Goal: Task Accomplishment & Management: Use online tool/utility

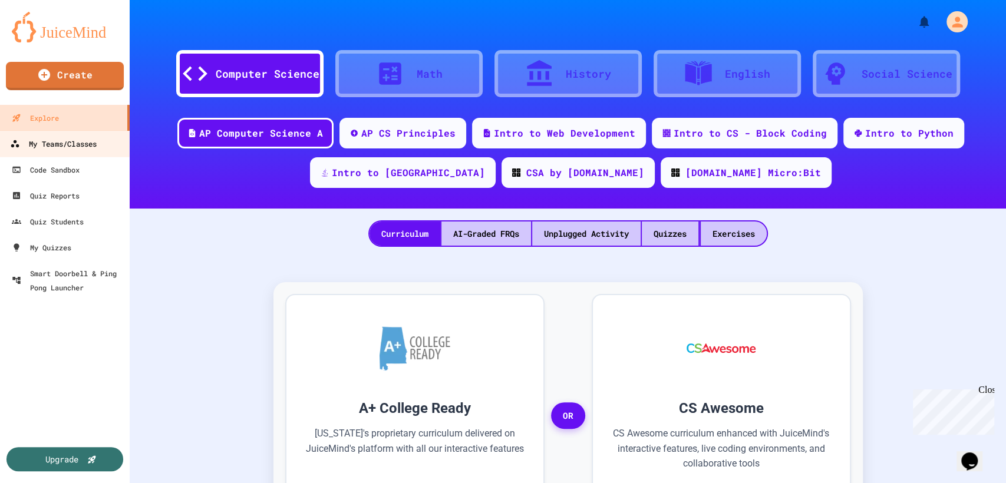
click at [85, 155] on link "My Teams/Classes" at bounding box center [65, 143] width 134 height 27
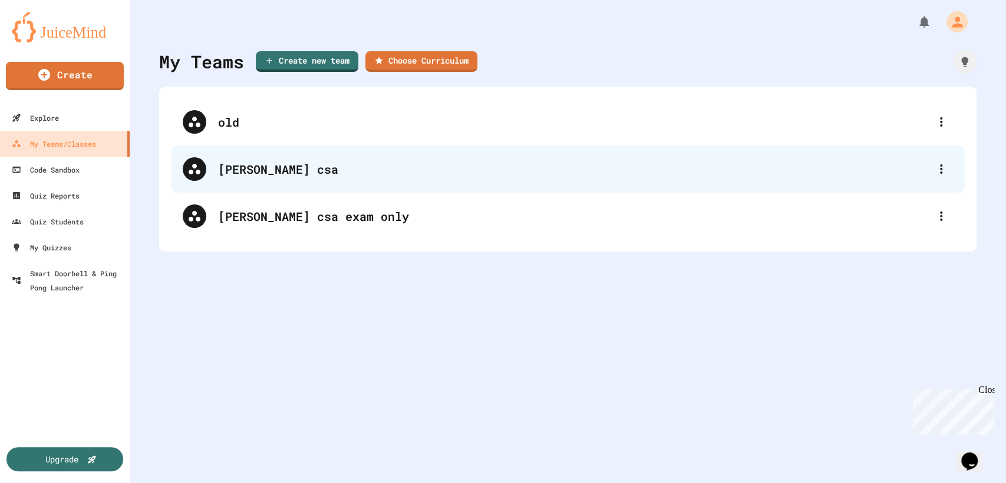
click at [340, 176] on div "[PERSON_NAME] csa" at bounding box center [574, 169] width 712 height 18
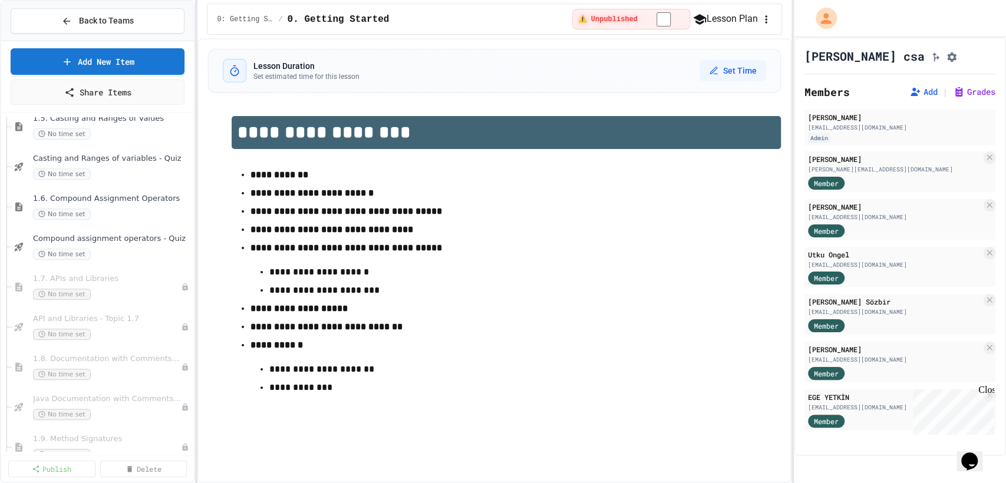
scroll to position [340, 0]
click at [149, 251] on div "No time set" at bounding box center [106, 253] width 147 height 11
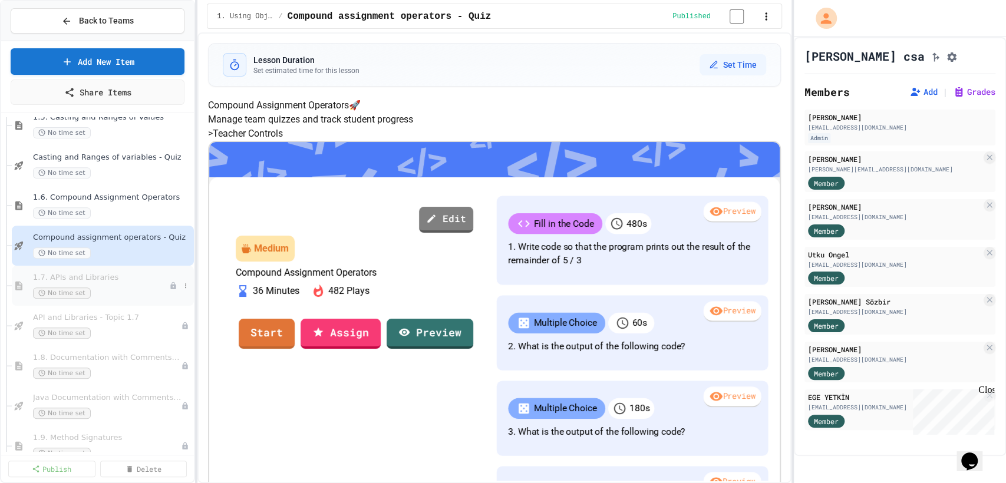
click at [127, 279] on span "1.7. APIs and Libraries" at bounding box center [101, 278] width 136 height 10
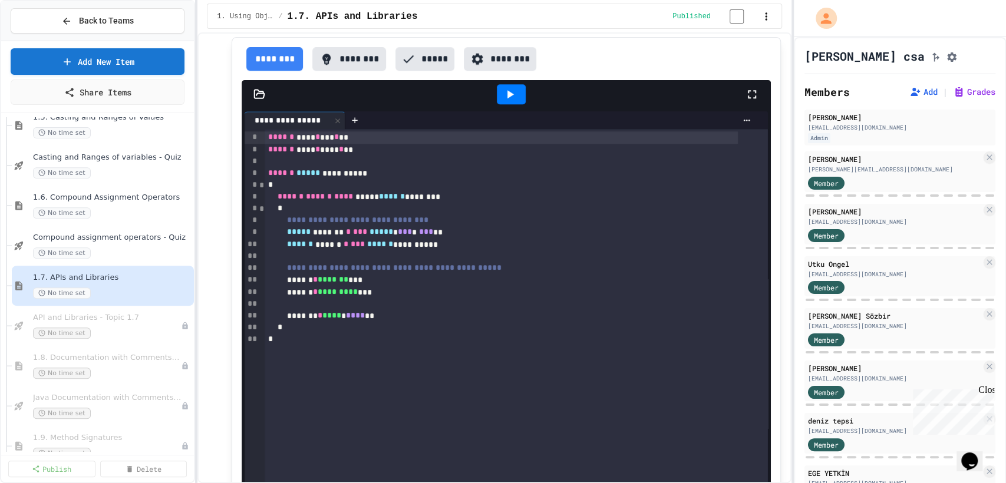
scroll to position [626, 0]
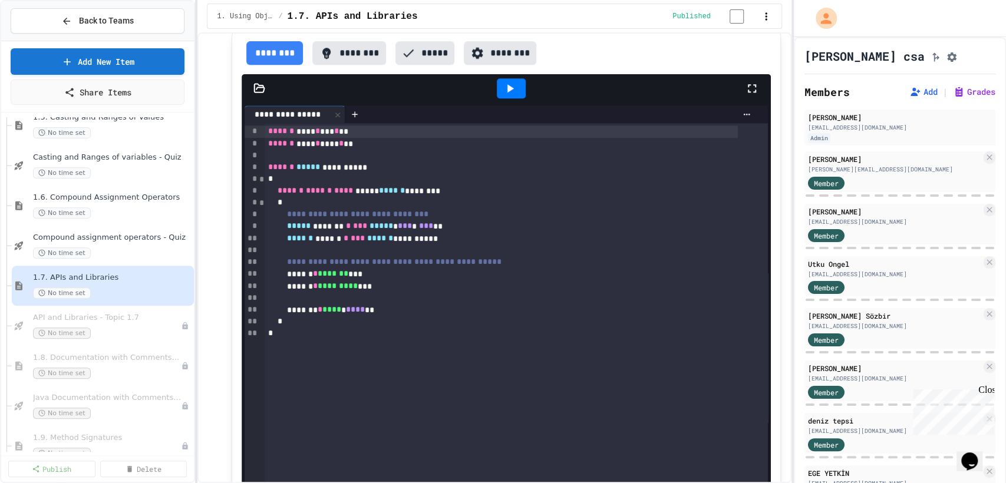
click at [522, 91] on div at bounding box center [511, 89] width 41 height 32
click at [503, 87] on icon at bounding box center [510, 88] width 14 height 14
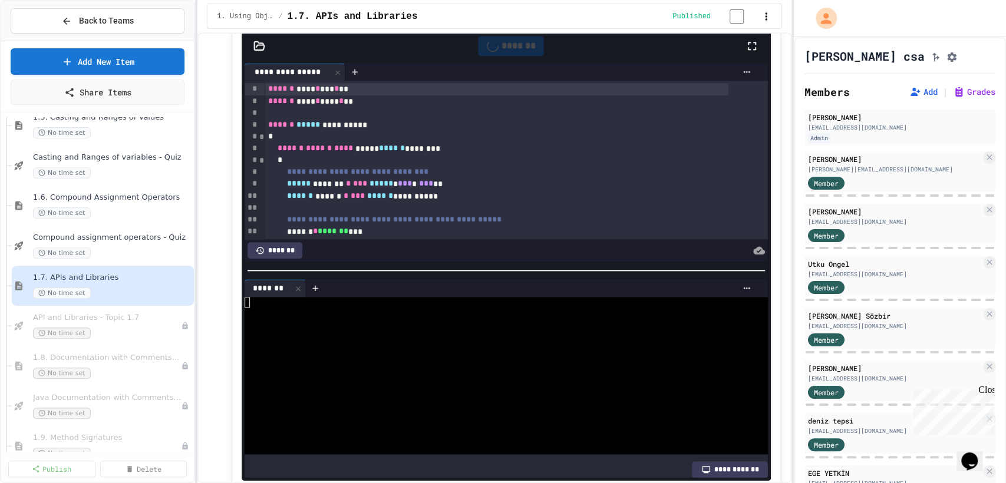
scroll to position [694, 0]
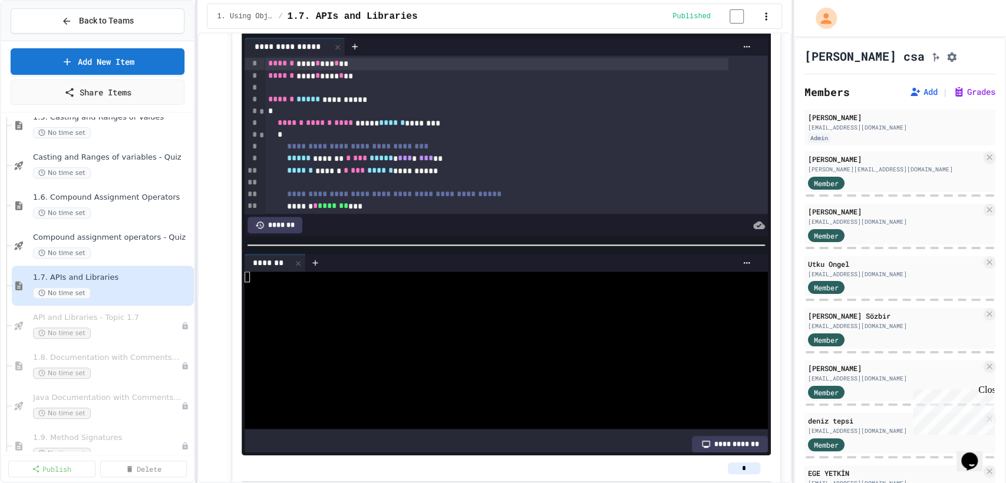
click at [703, 436] on div "**********" at bounding box center [729, 444] width 75 height 17
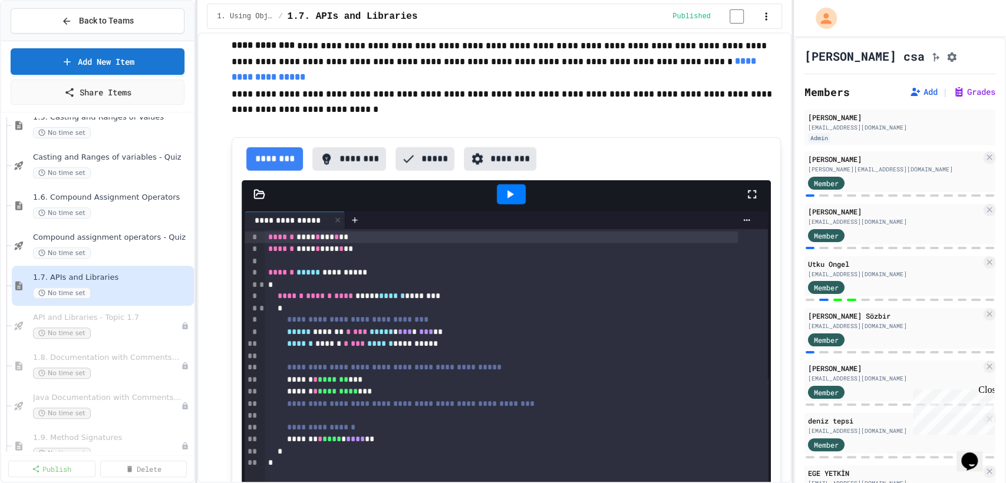
scroll to position [1939, 0]
click at [505, 197] on icon at bounding box center [510, 195] width 14 height 14
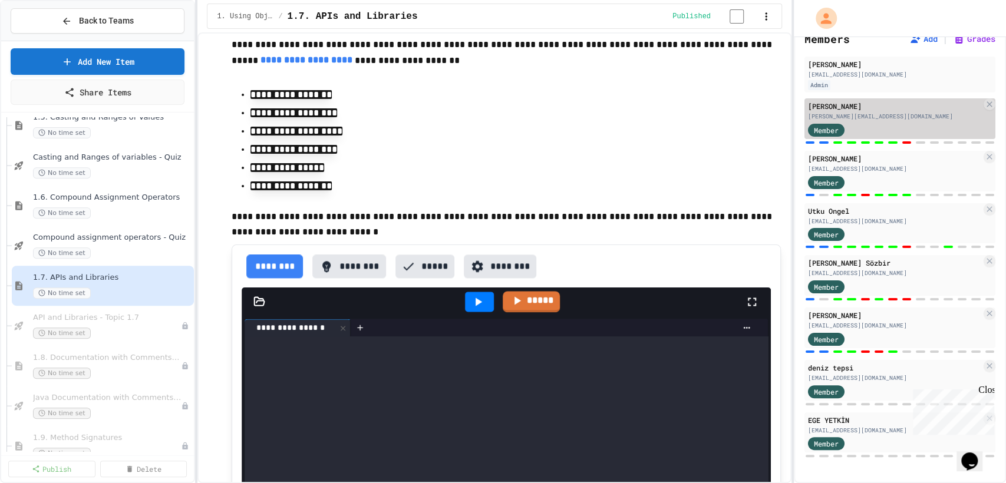
scroll to position [6980, 0]
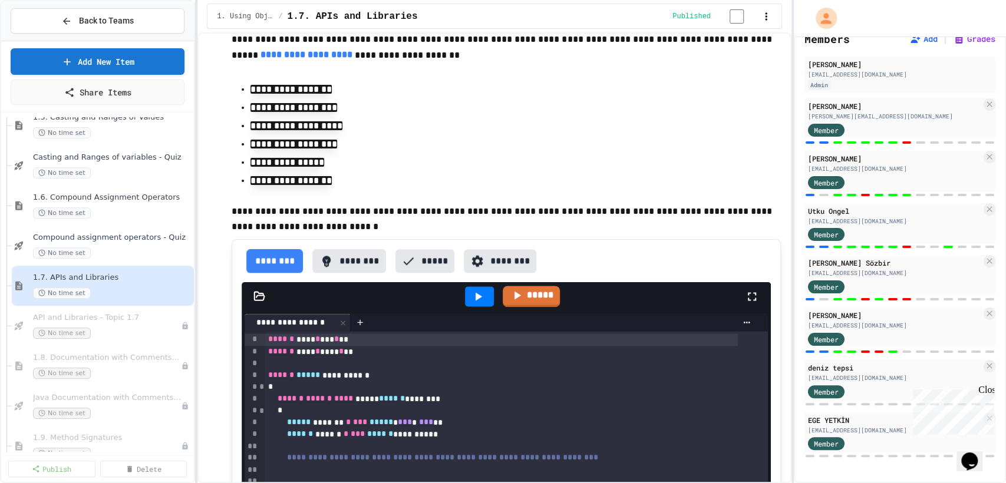
click at [726, 173] on p "**********" at bounding box center [507, 180] width 512 height 15
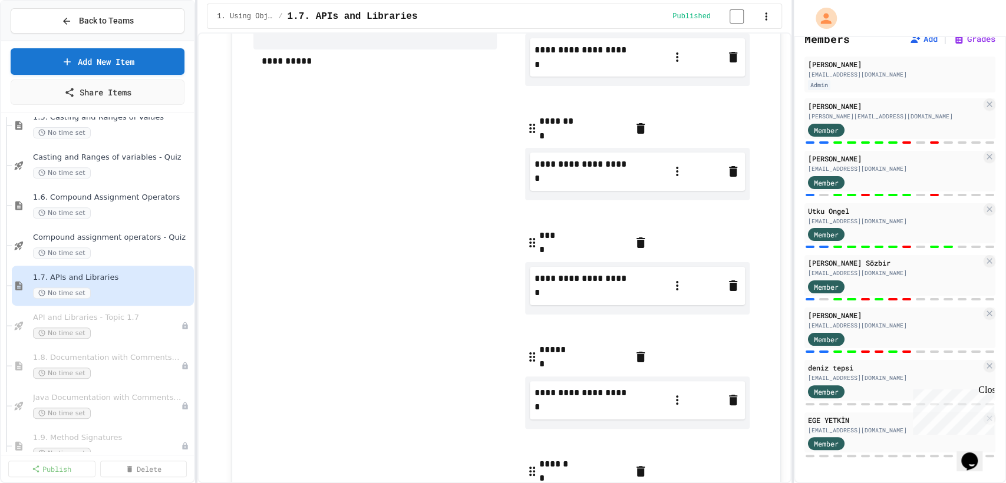
scroll to position [5864, 0]
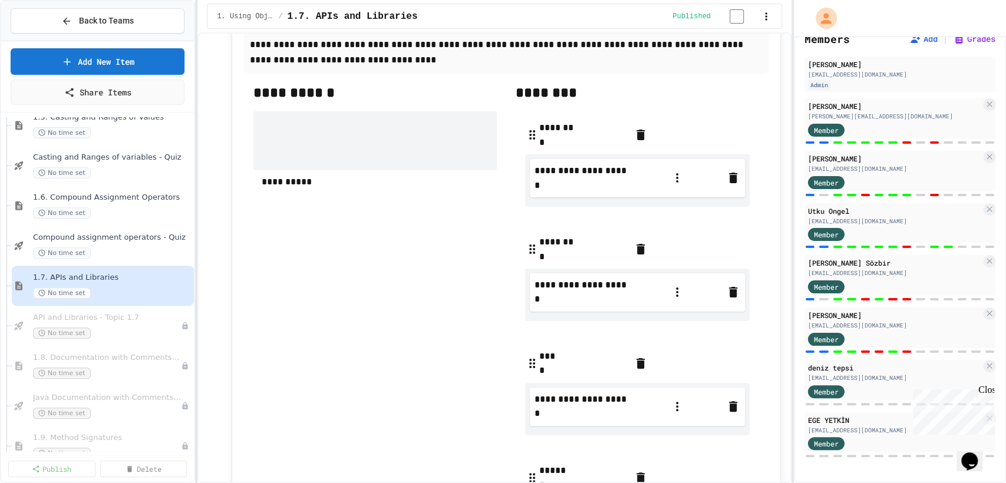
drag, startPoint x: 587, startPoint y: 195, endPoint x: 571, endPoint y: 251, distance: 58.8
click at [571, 251] on div "**********" at bounding box center [638, 392] width 244 height 563
click at [626, 249] on input "*******" at bounding box center [587, 242] width 94 height 14
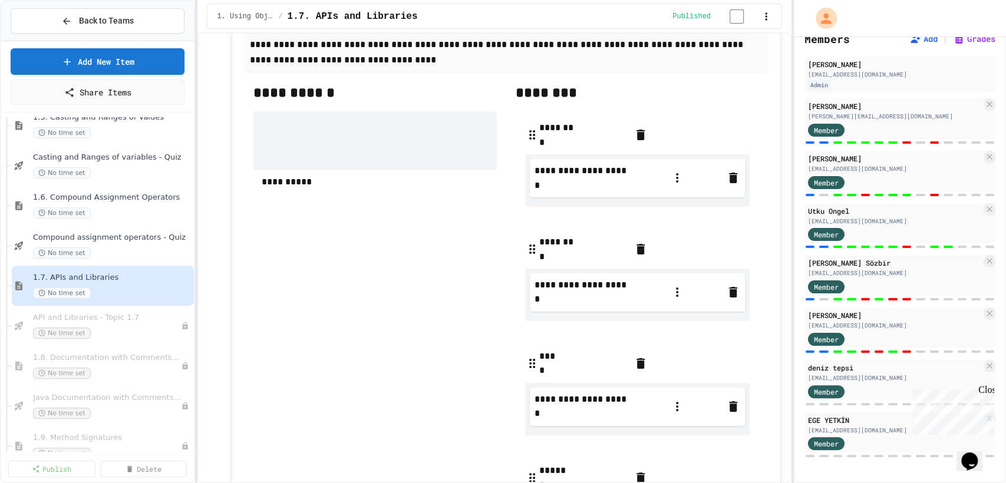
type input "*******"
click at [568, 135] on input "*******" at bounding box center [587, 128] width 94 height 14
type input "*******"
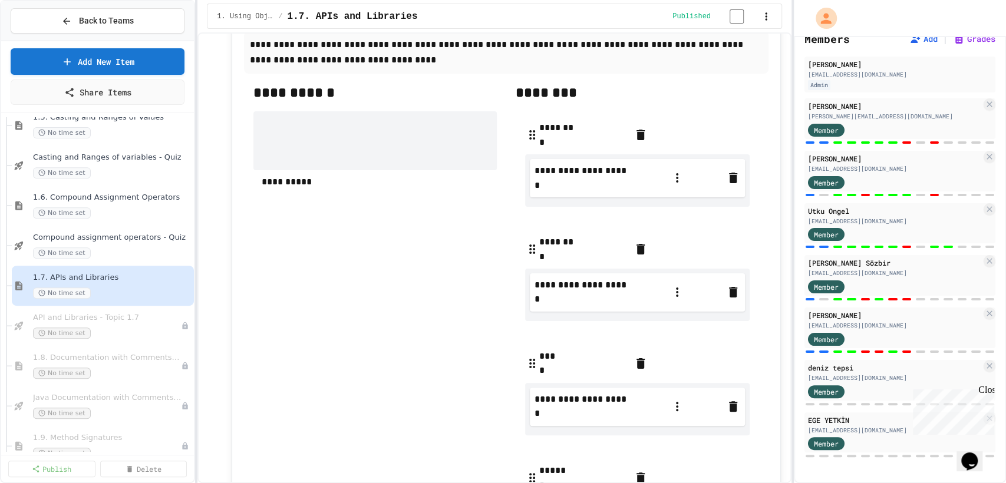
click at [393, 346] on div "**********" at bounding box center [376, 390] width 244 height 614
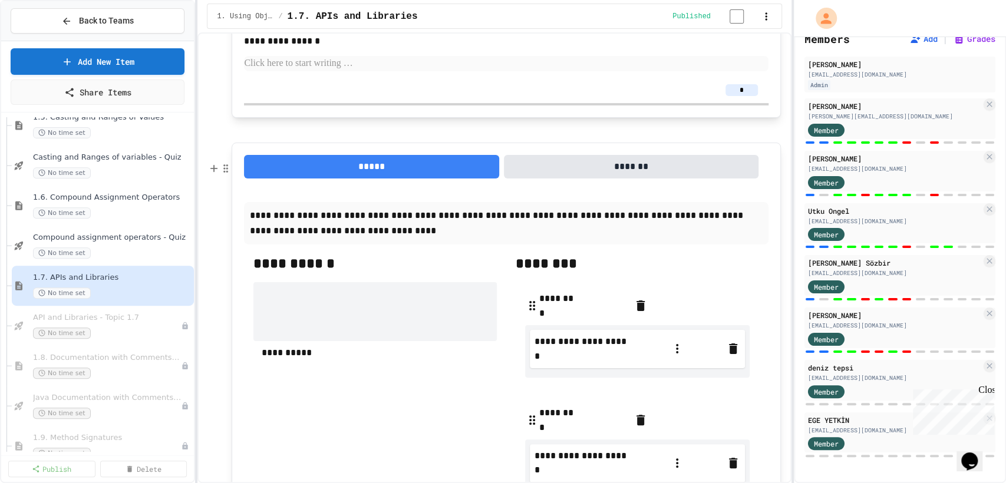
scroll to position [5675, 0]
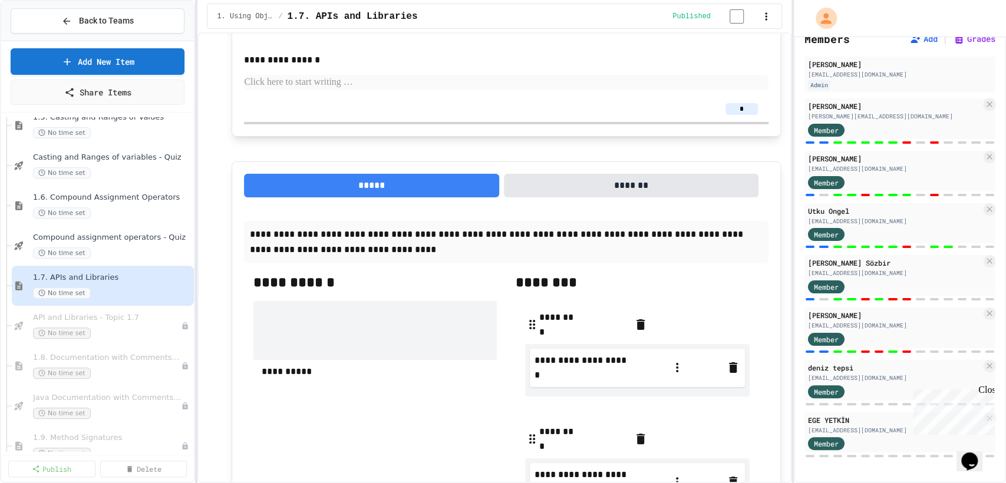
click at [574, 198] on button "*******" at bounding box center [631, 186] width 255 height 24
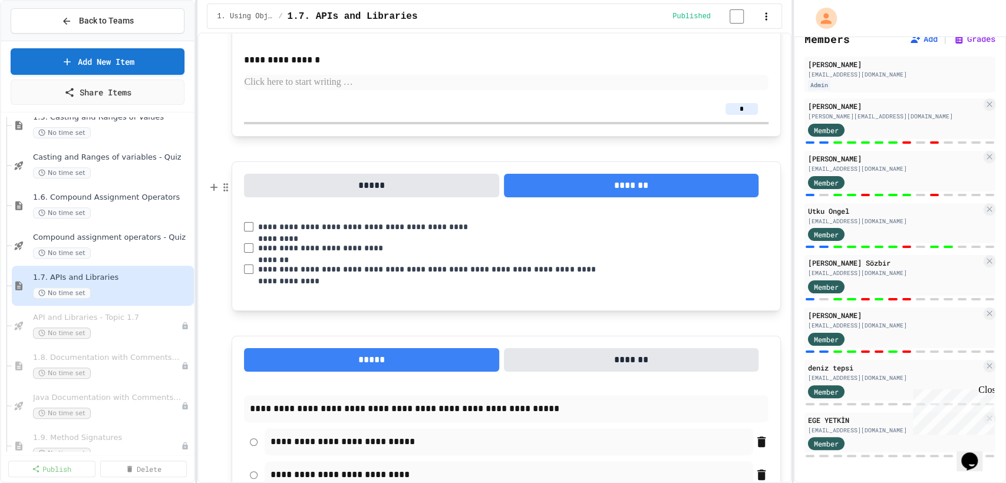
click at [433, 198] on button "*****" at bounding box center [371, 186] width 255 height 24
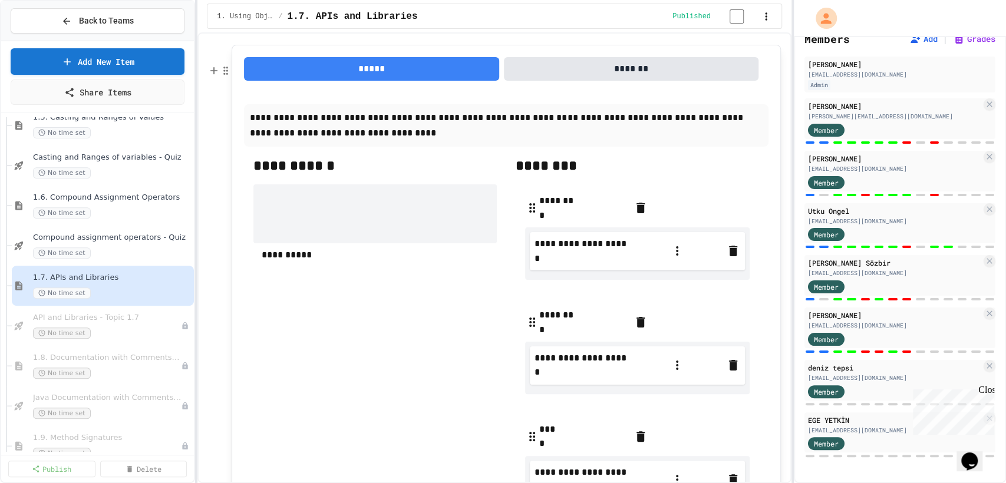
scroll to position [5867, 0]
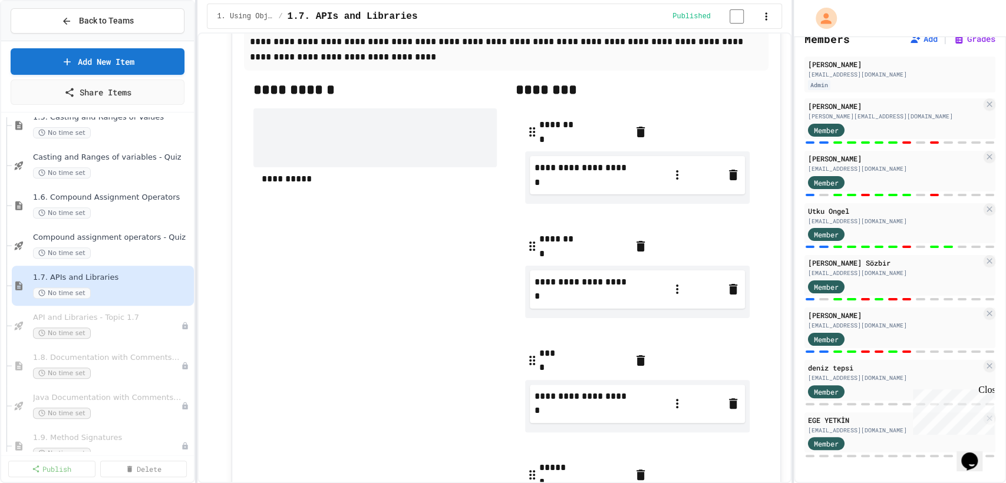
click at [773, 180] on div "**********" at bounding box center [495, 257] width 594 height 451
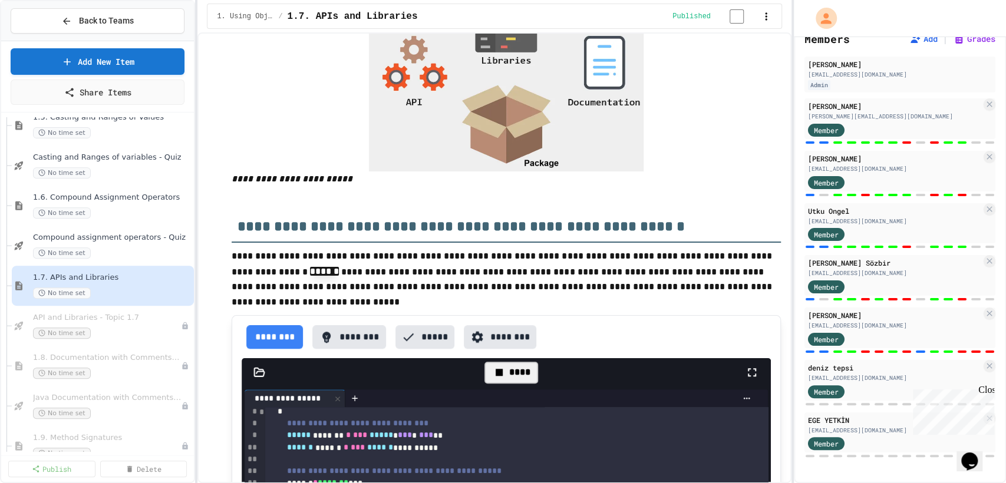
scroll to position [0, 0]
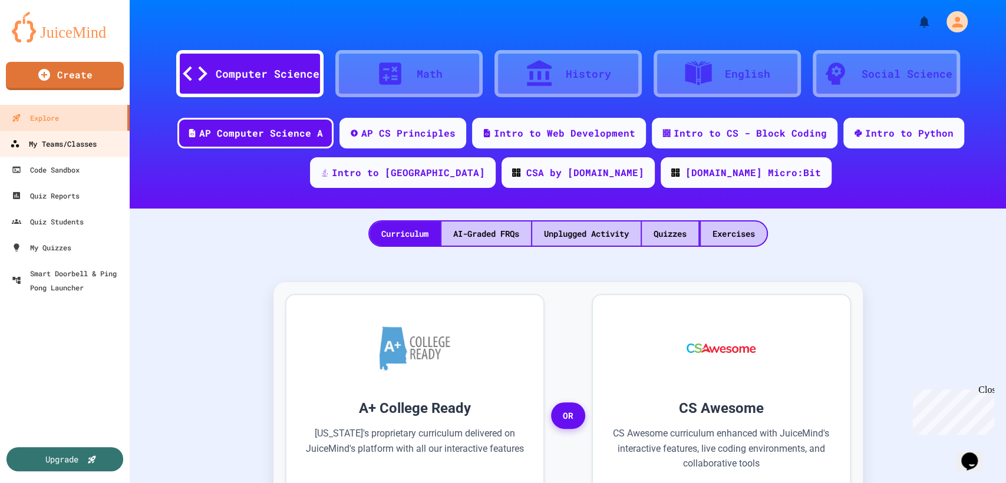
click at [80, 137] on div "My Teams/Classes" at bounding box center [53, 144] width 87 height 15
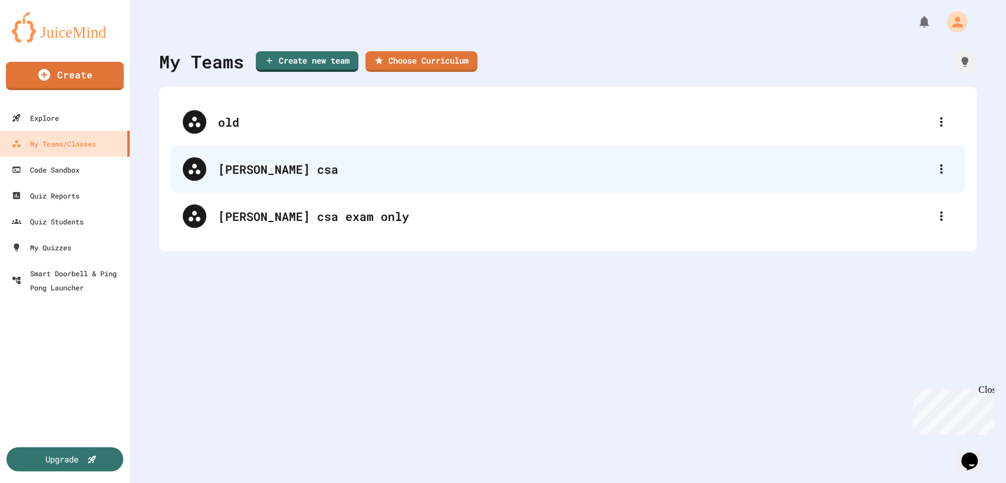
click at [292, 162] on div "[PERSON_NAME] csa" at bounding box center [574, 169] width 712 height 18
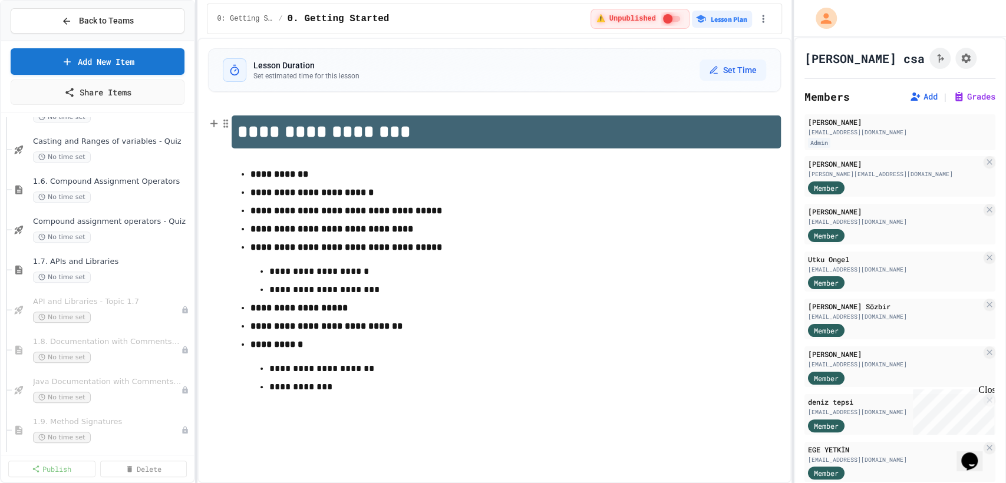
scroll to position [358, 0]
click at [119, 315] on div "No time set" at bounding box center [101, 314] width 136 height 11
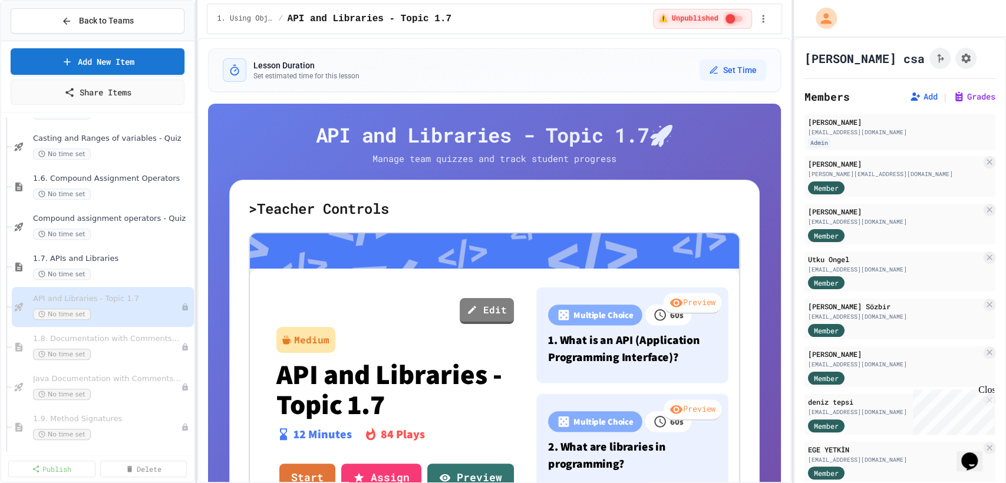
scroll to position [165, 0]
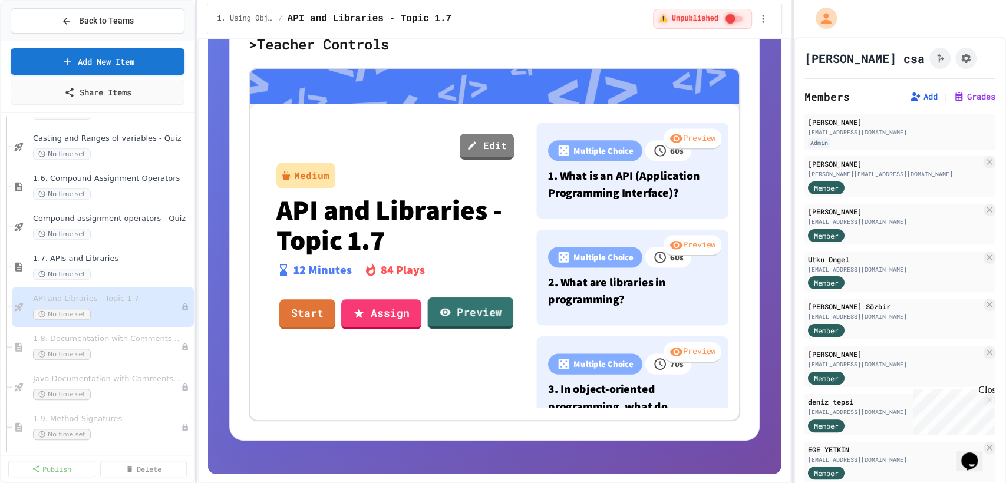
click at [484, 307] on link "Preview" at bounding box center [471, 314] width 86 height 32
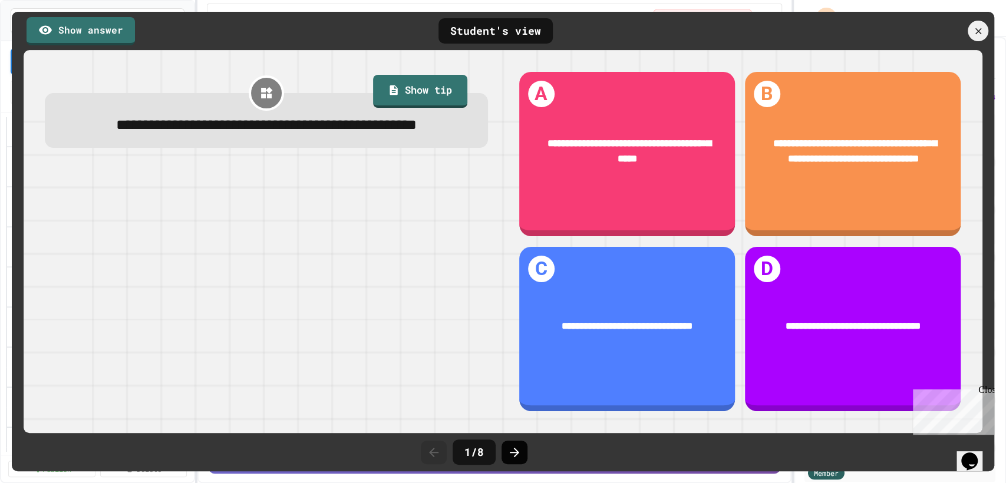
click at [522, 448] on div at bounding box center [515, 453] width 26 height 24
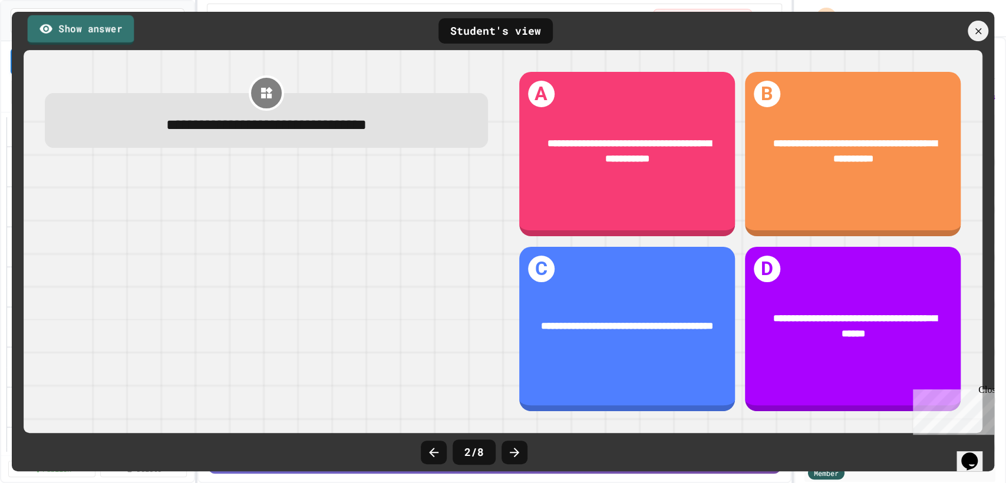
click at [105, 40] on link "Show answer" at bounding box center [81, 29] width 107 height 29
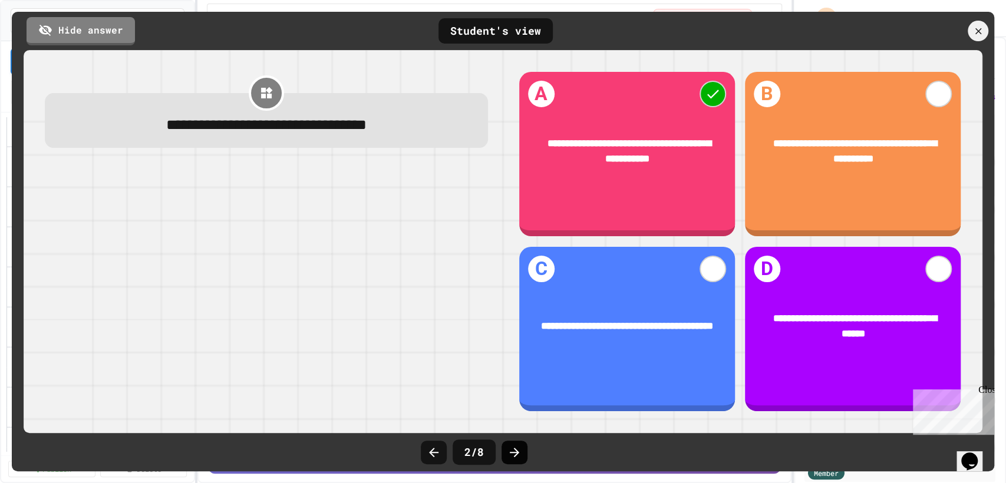
click at [515, 443] on div at bounding box center [515, 453] width 26 height 24
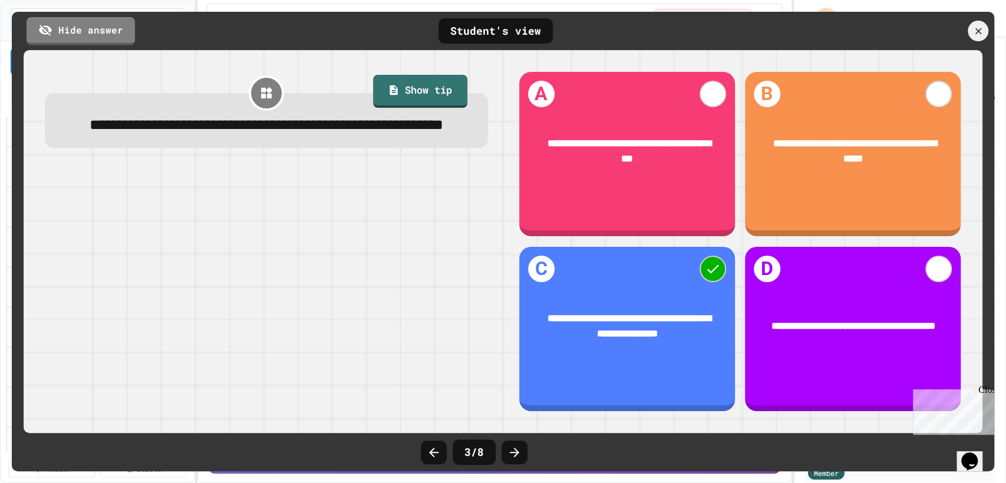
click at [515, 443] on div at bounding box center [515, 453] width 26 height 24
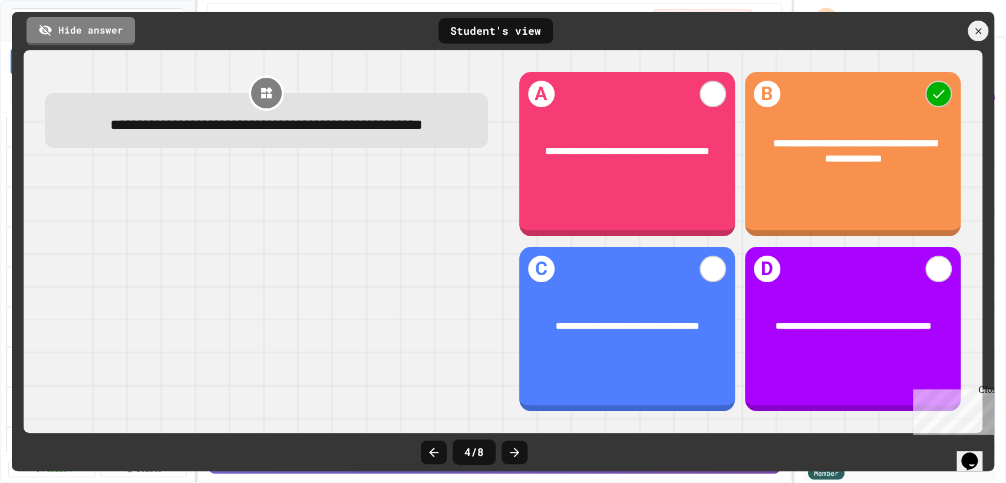
click at [515, 443] on div at bounding box center [515, 453] width 26 height 24
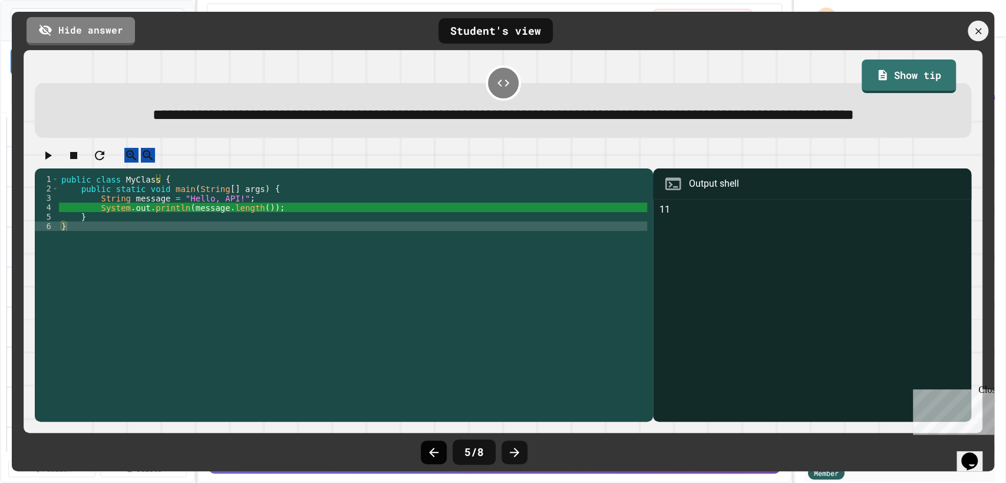
click at [438, 454] on icon at bounding box center [434, 453] width 14 height 14
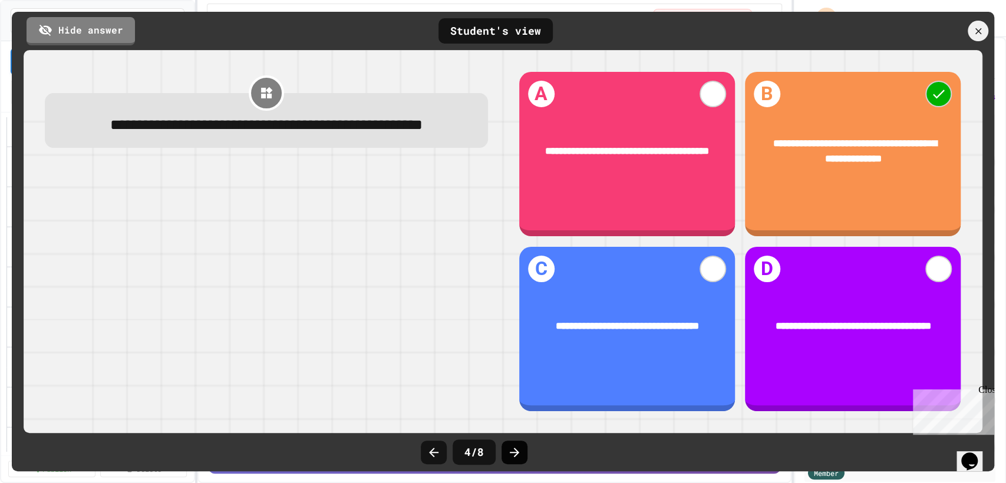
click at [508, 452] on icon at bounding box center [515, 453] width 14 height 14
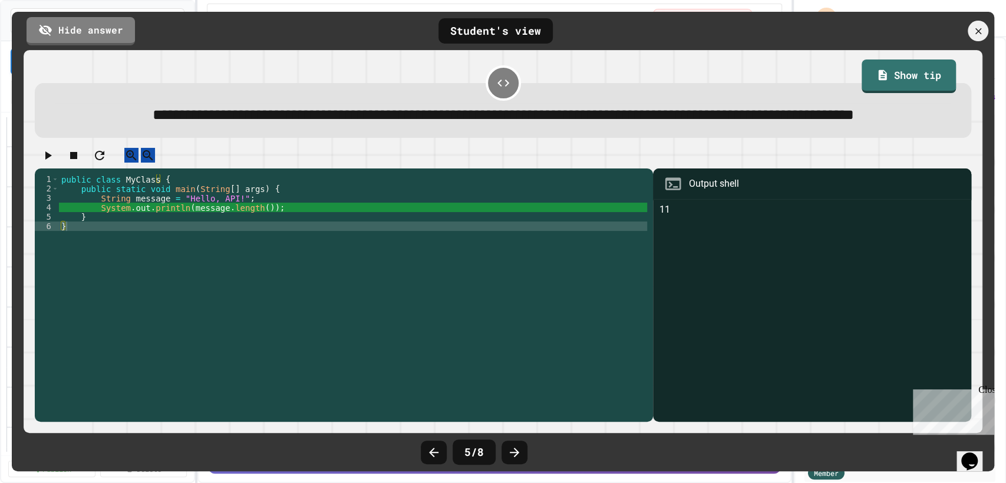
click at [508, 452] on icon at bounding box center [515, 453] width 14 height 14
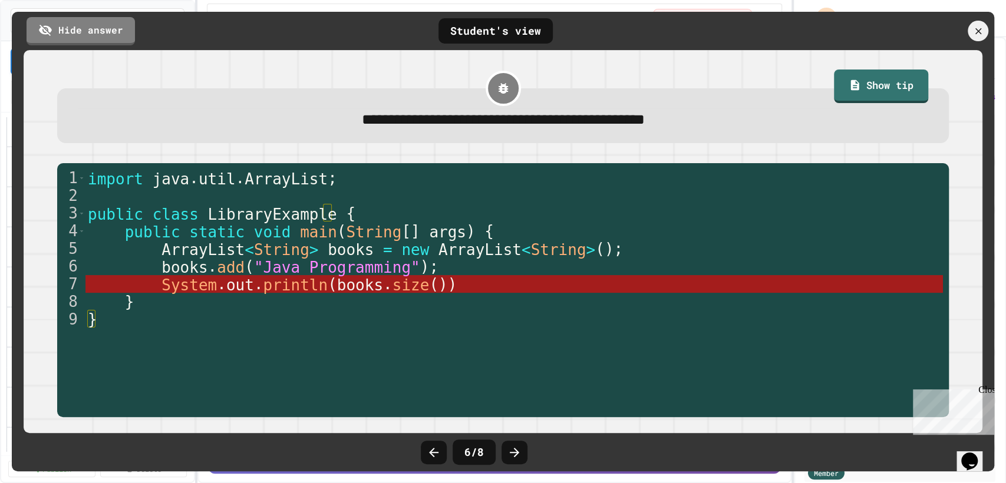
click at [508, 452] on icon at bounding box center [515, 453] width 14 height 14
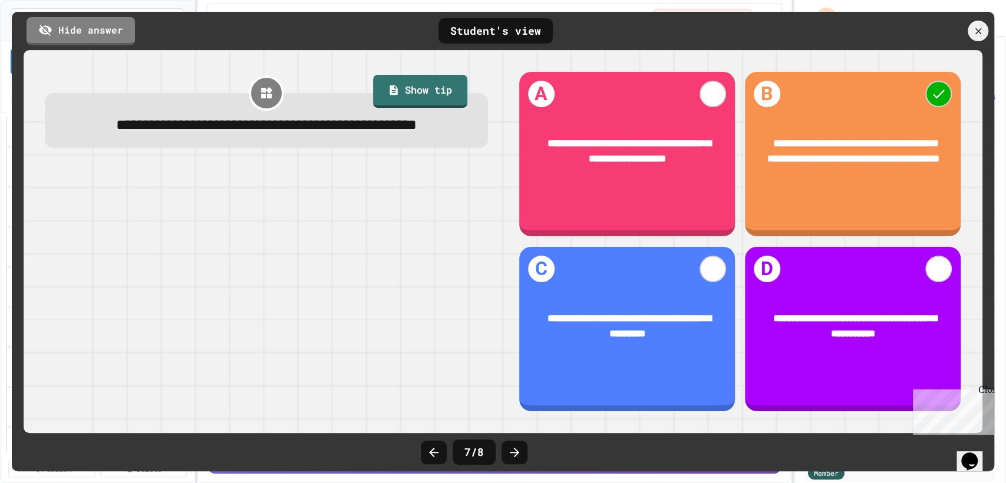
click at [508, 452] on icon at bounding box center [515, 453] width 14 height 14
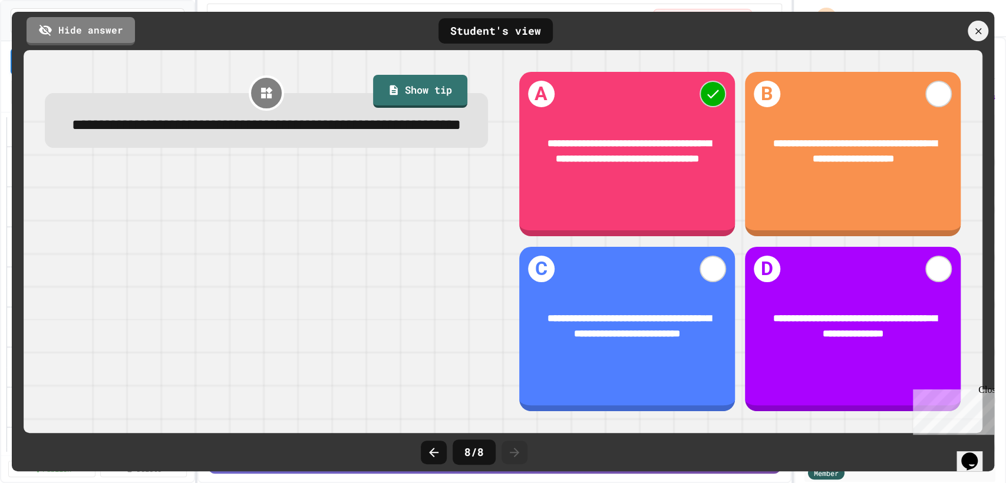
click at [508, 452] on icon at bounding box center [515, 453] width 14 height 14
click at [969, 27] on div at bounding box center [978, 31] width 25 height 25
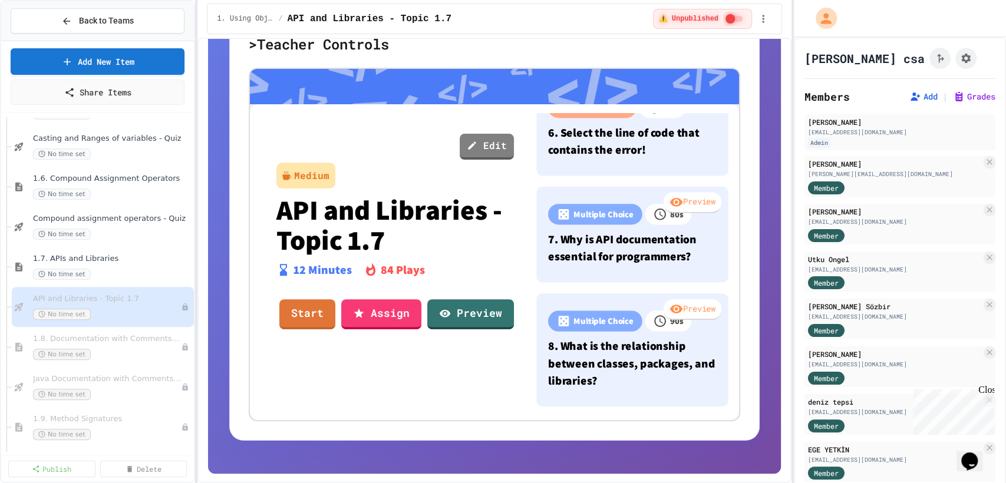
scroll to position [692, 0]
click at [491, 134] on link "Edit" at bounding box center [486, 145] width 52 height 27
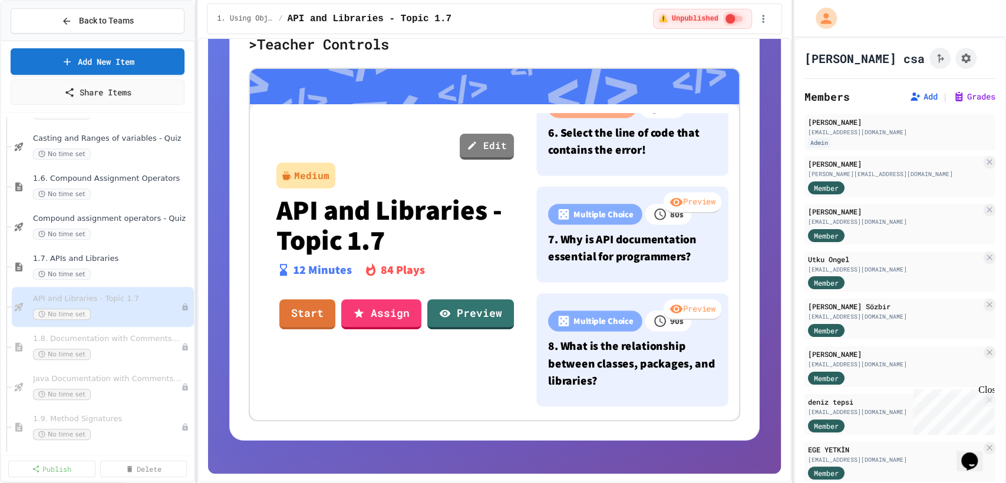
type input "**"
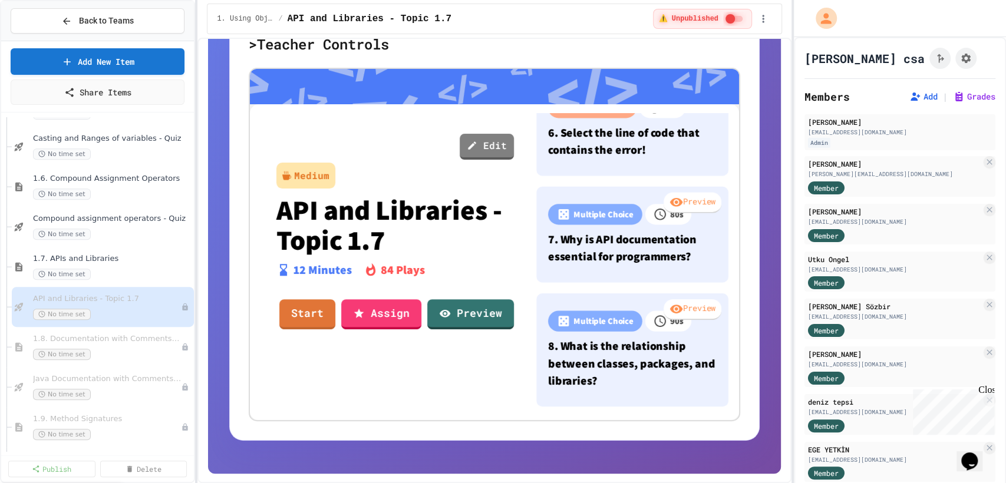
click at [552, 304] on link "Save" at bounding box center [550, 304] width 87 height 34
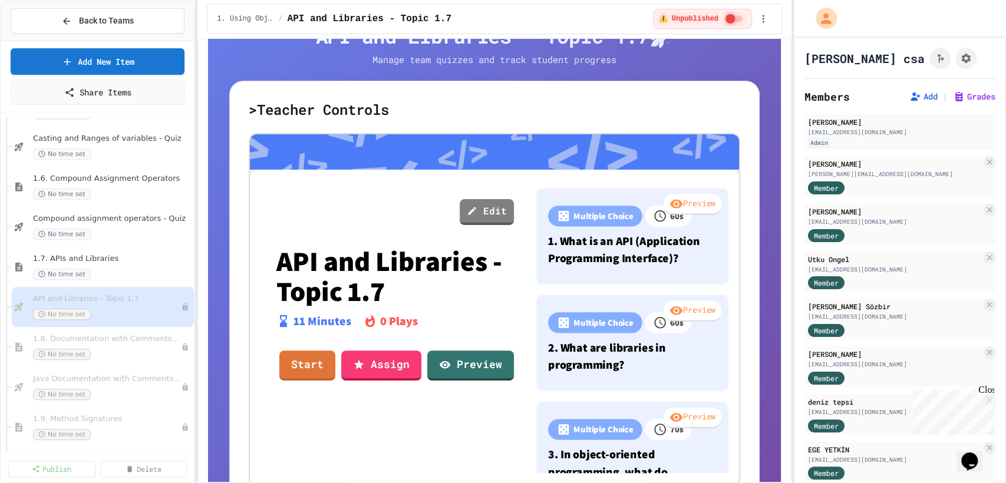
scroll to position [99, 0]
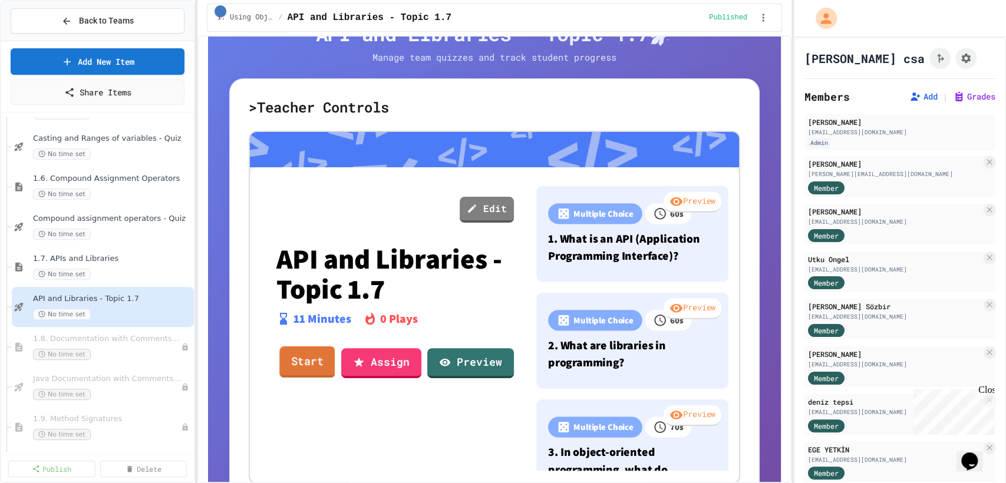
click at [295, 359] on link "Start" at bounding box center [307, 363] width 56 height 32
click at [306, 353] on link "Start" at bounding box center [307, 363] width 56 height 32
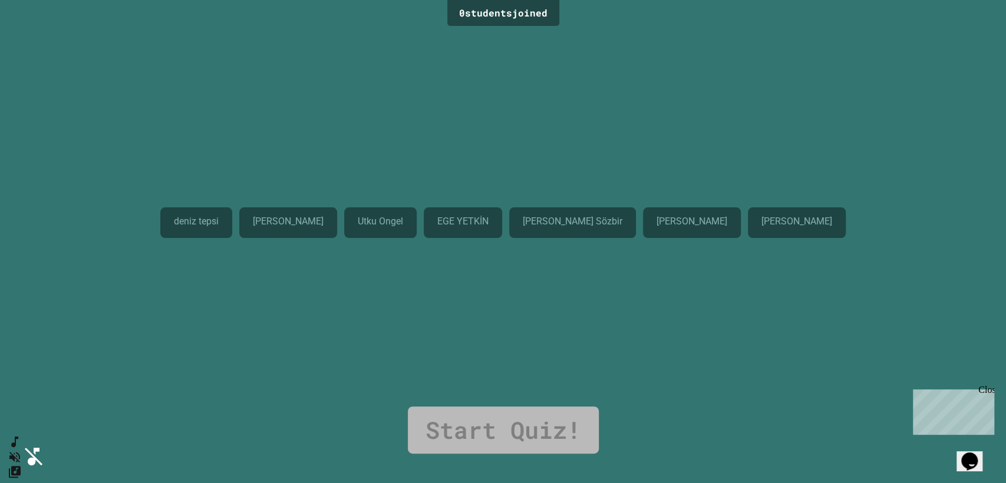
click at [691, 316] on div "deniz tepsi Duru İpek Sözbir Utku Ongel Leo Can Ali EGE YETKİN Deniz Tepsi Kıva…" at bounding box center [503, 217] width 686 height 377
click at [519, 421] on link "Start Quiz!" at bounding box center [503, 430] width 191 height 47
click at [539, 456] on div "0 student s joined deniz tepsi Duru İpek Sözbir Utku Ongel Leo Can Ali EGE YETK…" at bounding box center [503, 241] width 1006 height 483
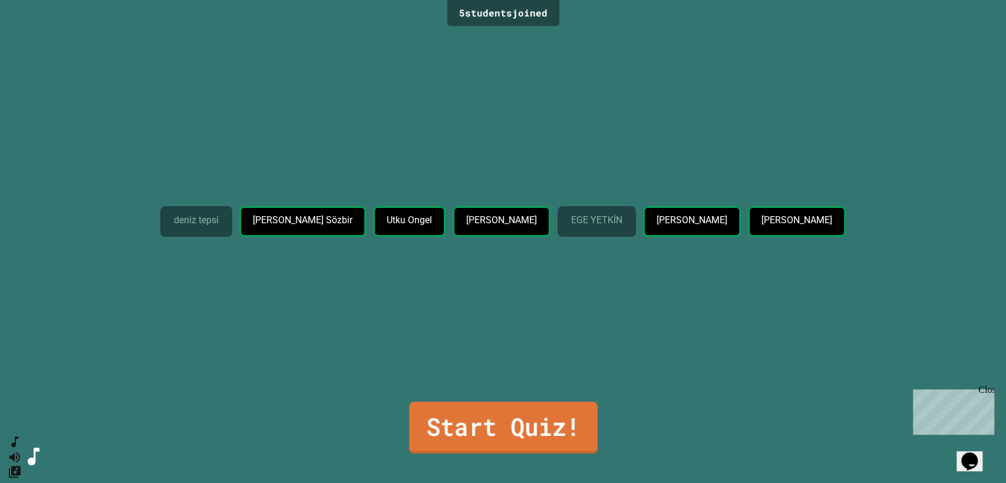
click at [542, 407] on link "Start Quiz!" at bounding box center [503, 428] width 189 height 52
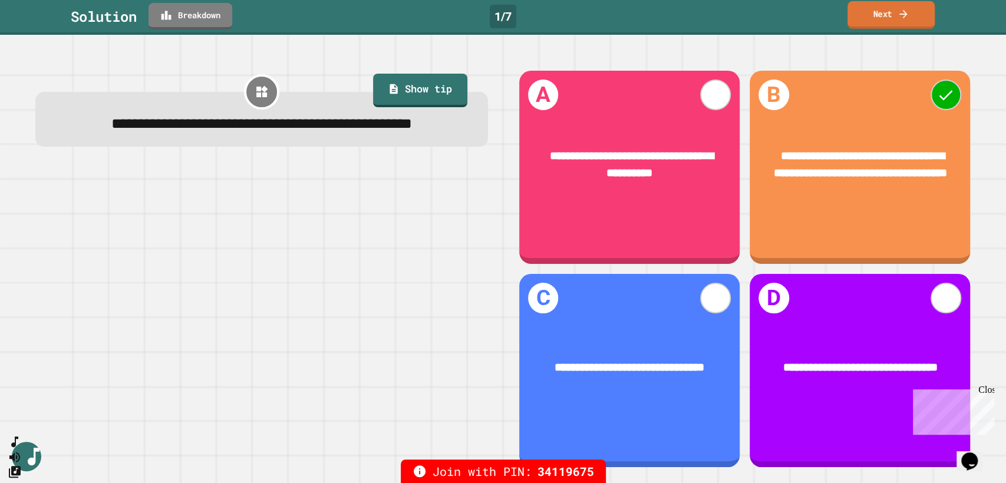
click at [870, 19] on link "Next" at bounding box center [891, 15] width 87 height 28
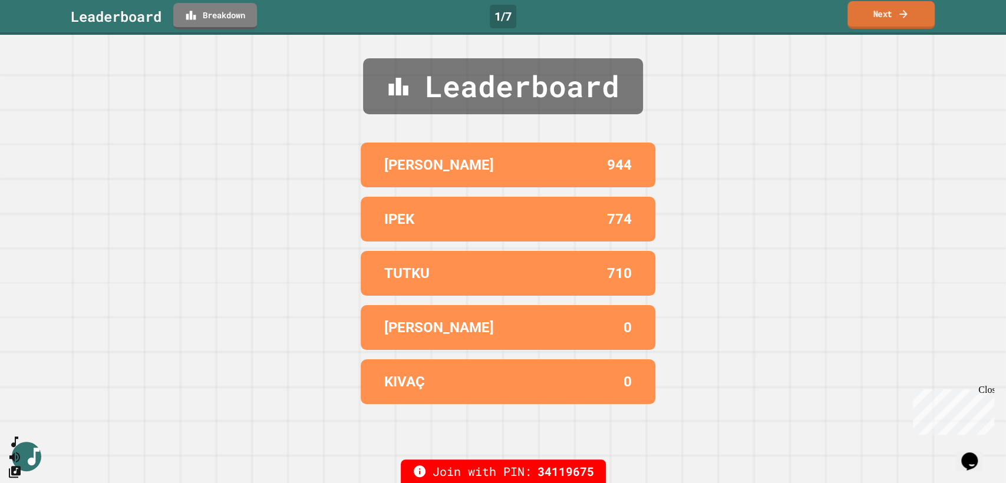
click at [870, 19] on link "Next" at bounding box center [891, 15] width 87 height 28
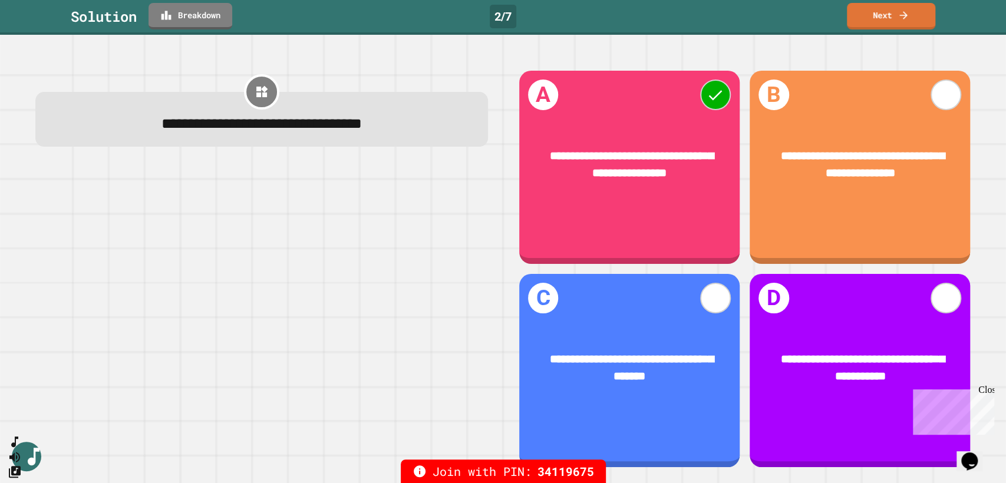
click at [302, 294] on div at bounding box center [261, 317] width 453 height 301
click at [882, 17] on link "Next" at bounding box center [891, 15] width 87 height 28
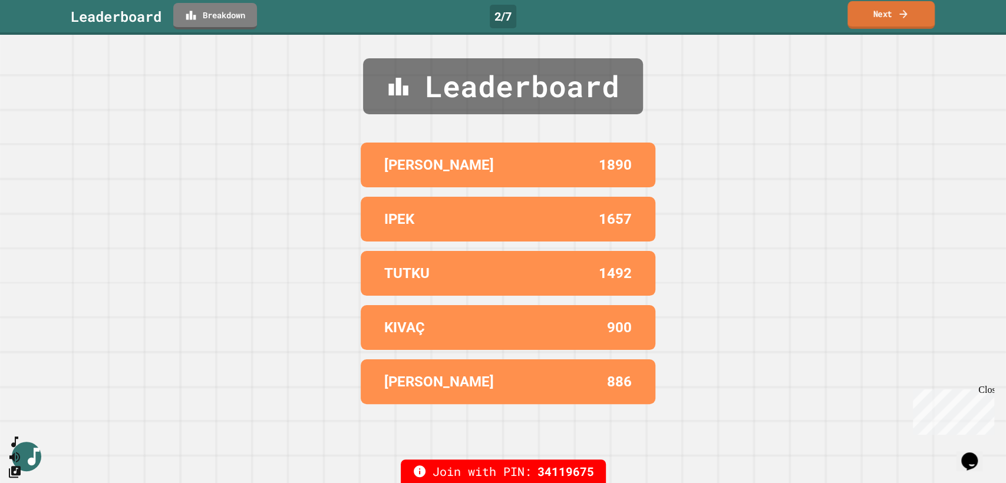
click at [870, 11] on link "Next" at bounding box center [891, 15] width 87 height 28
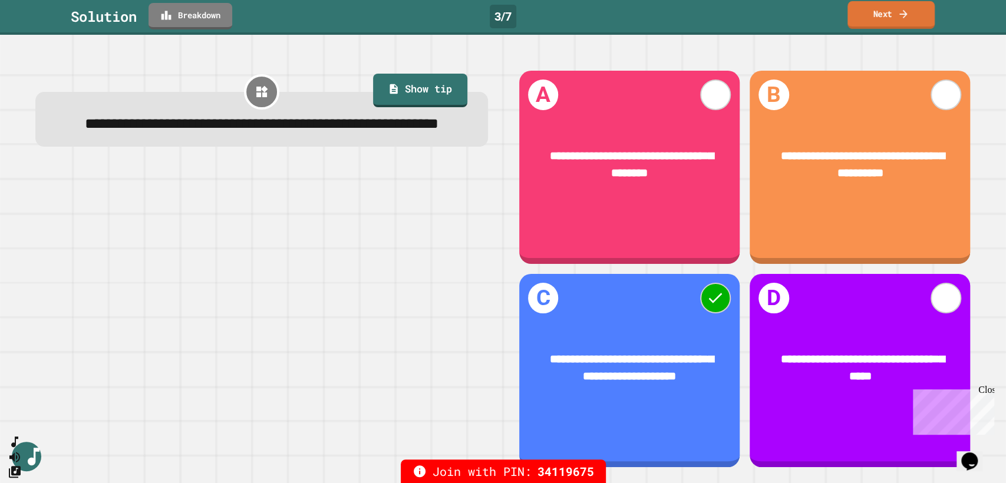
click at [921, 12] on link "Next" at bounding box center [891, 15] width 87 height 28
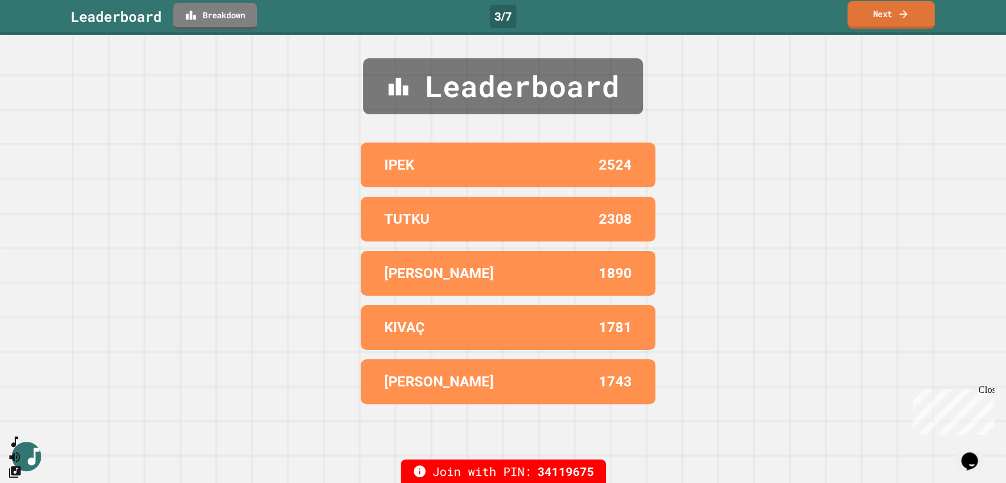
click at [921, 12] on link "Next" at bounding box center [891, 15] width 87 height 28
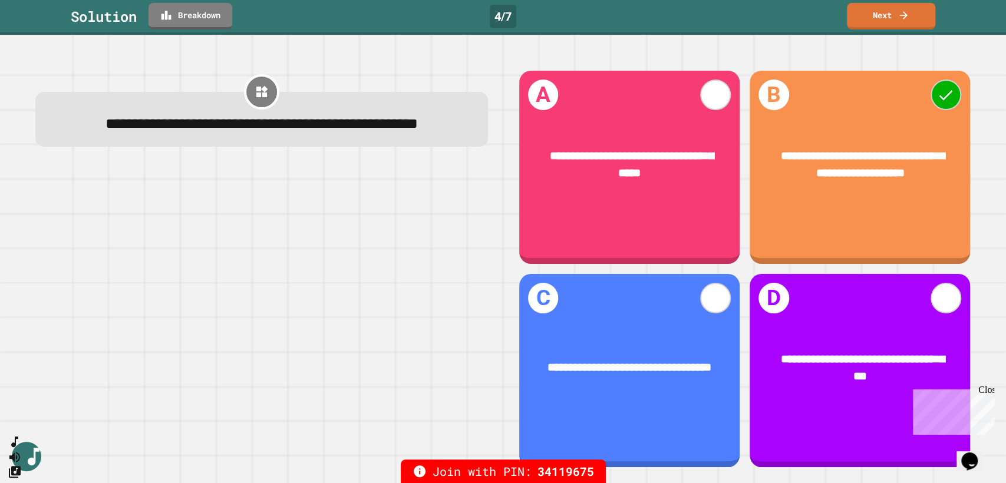
click at [320, 336] on div at bounding box center [261, 317] width 453 height 301
click at [367, 255] on div at bounding box center [261, 317] width 453 height 301
click at [209, 23] on link "Breakdown" at bounding box center [190, 15] width 83 height 28
click at [874, 19] on link "Next" at bounding box center [891, 15] width 88 height 28
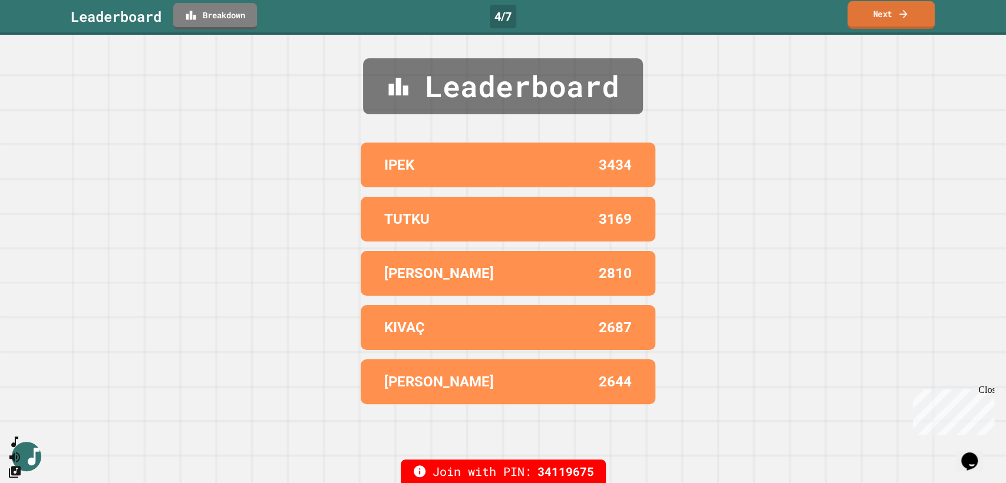
click at [874, 19] on link "Next" at bounding box center [891, 15] width 87 height 28
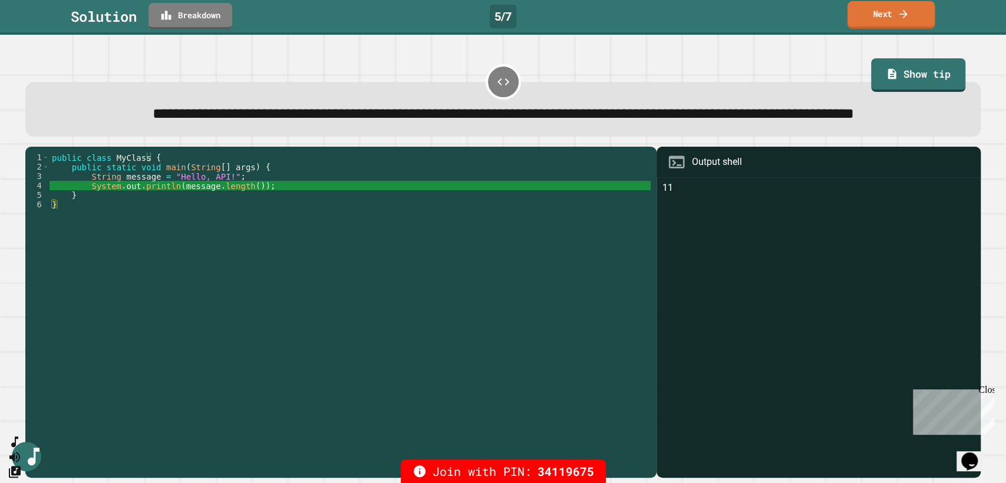
click at [922, 8] on link "Next" at bounding box center [891, 15] width 87 height 28
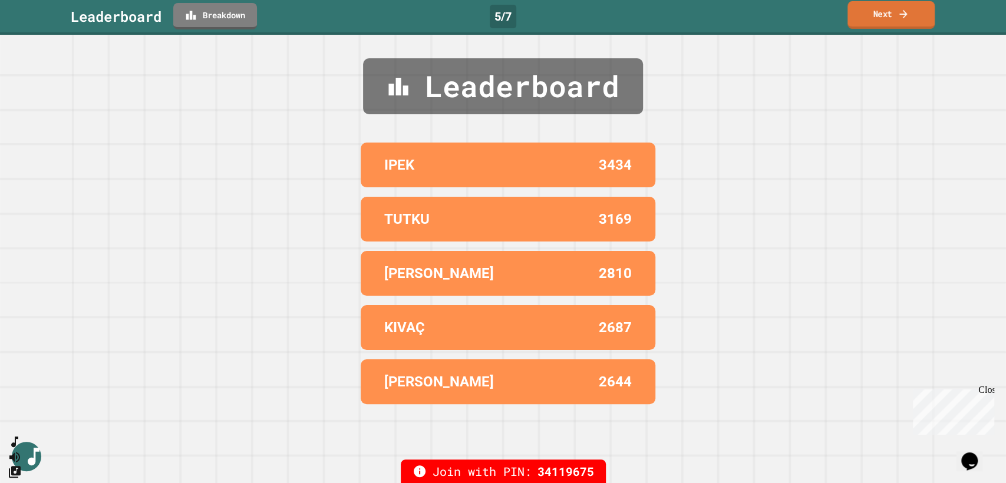
click at [922, 8] on link "Next" at bounding box center [891, 15] width 87 height 28
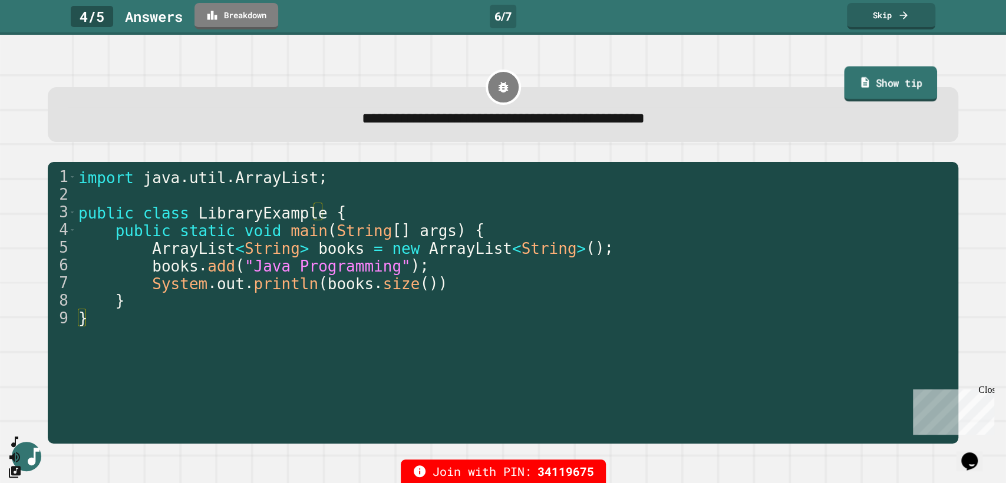
click at [881, 91] on link "Show tip" at bounding box center [890, 84] width 93 height 35
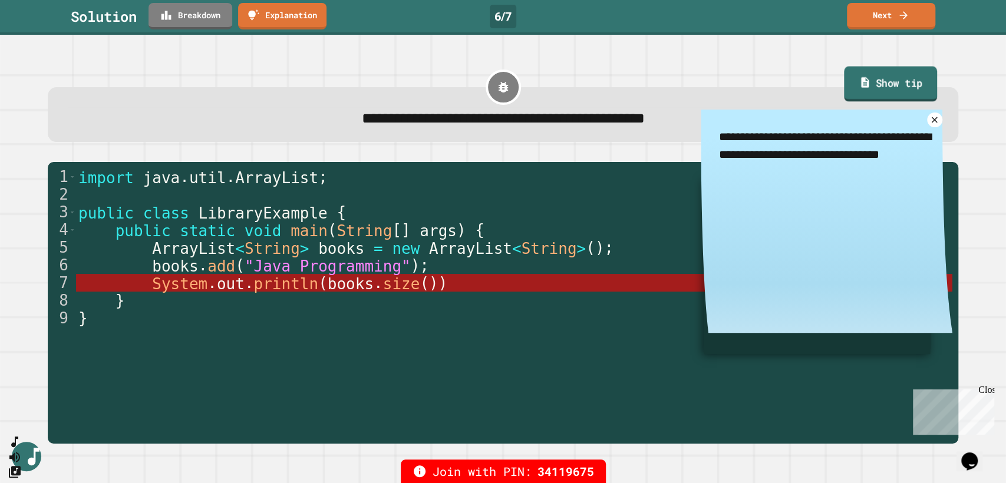
click at [881, 91] on link "Show tip" at bounding box center [890, 84] width 93 height 35
click at [929, 120] on icon at bounding box center [935, 120] width 12 height 12
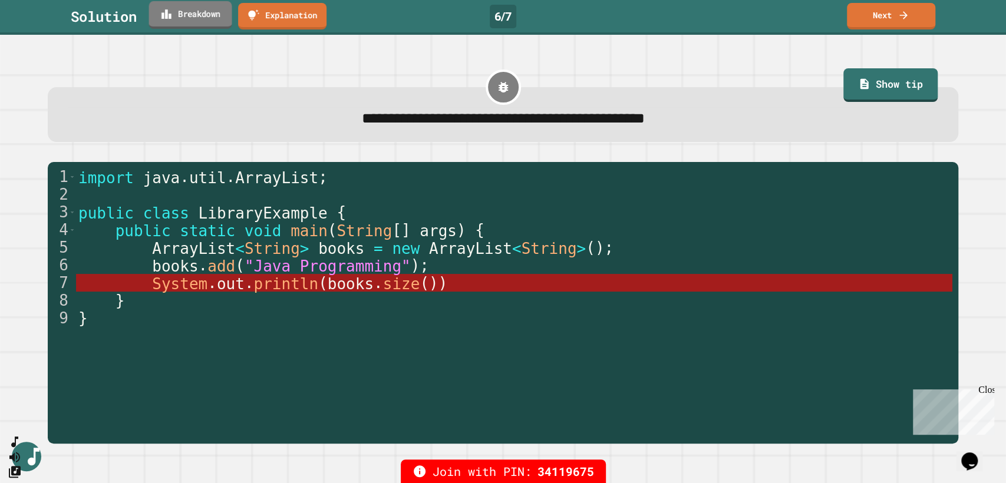
click at [191, 14] on link "Breakdown" at bounding box center [190, 15] width 83 height 28
click at [901, 20] on icon at bounding box center [904, 14] width 12 height 12
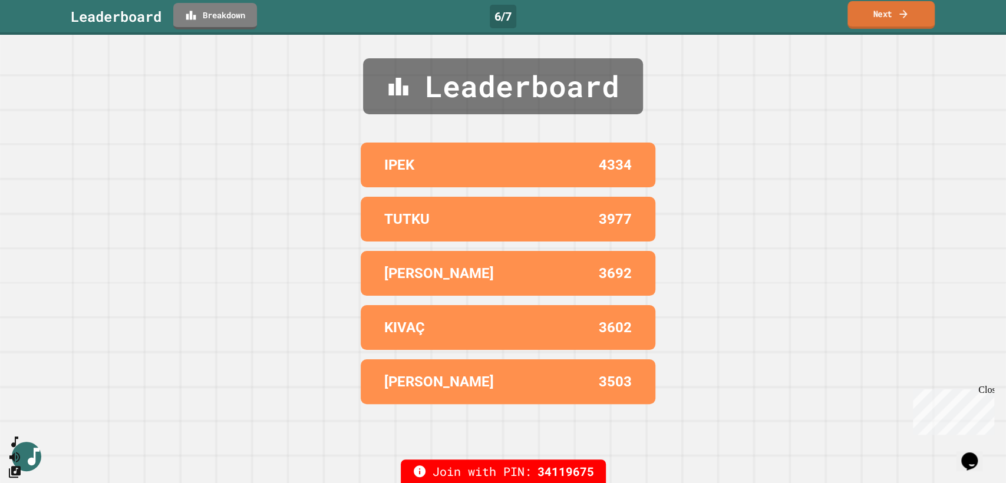
click at [901, 20] on icon at bounding box center [904, 14] width 12 height 12
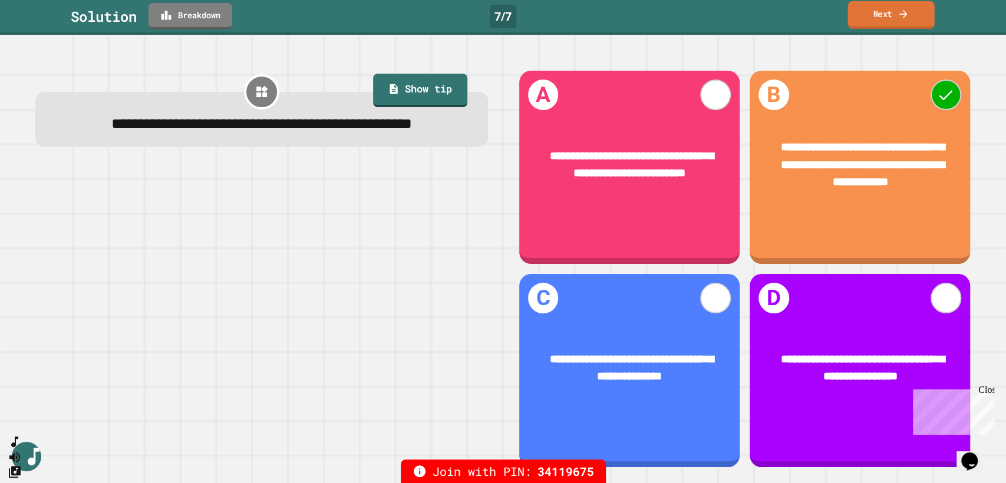
click at [914, 16] on link "Next" at bounding box center [891, 15] width 87 height 28
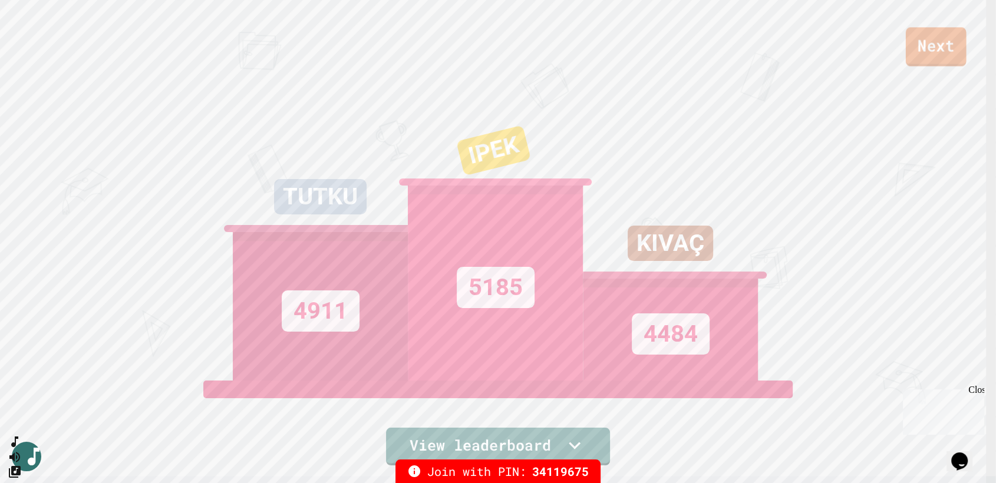
click at [946, 60] on link "Next" at bounding box center [936, 46] width 61 height 39
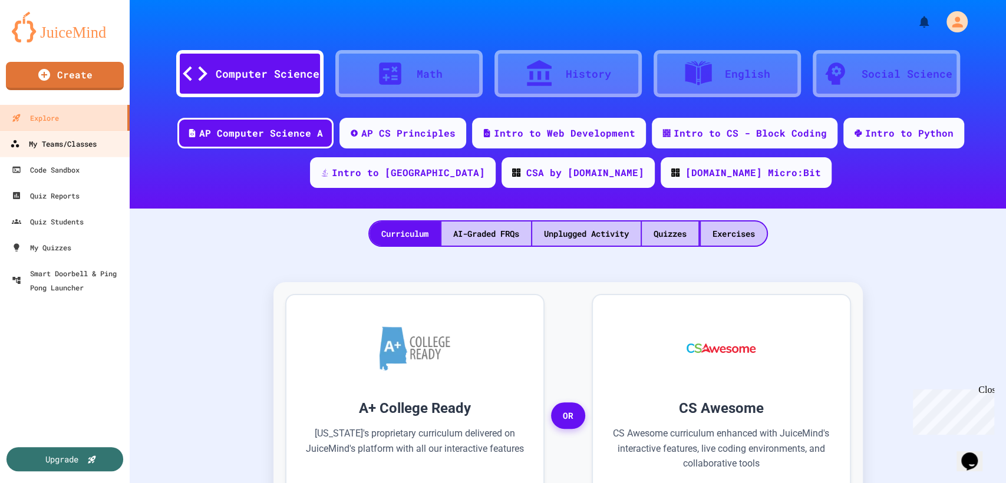
click at [17, 137] on div "My Teams/Classes" at bounding box center [53, 144] width 87 height 15
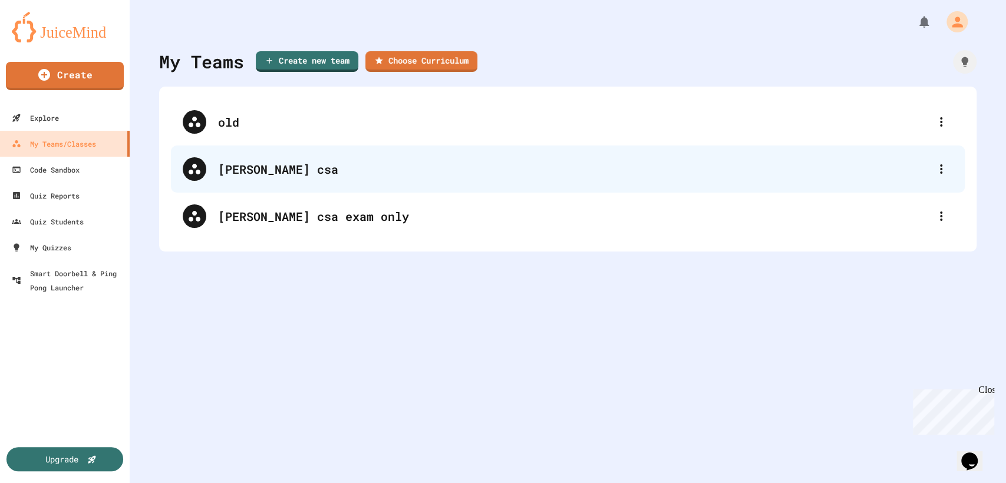
click at [335, 171] on div "[PERSON_NAME] csa" at bounding box center [574, 169] width 712 height 18
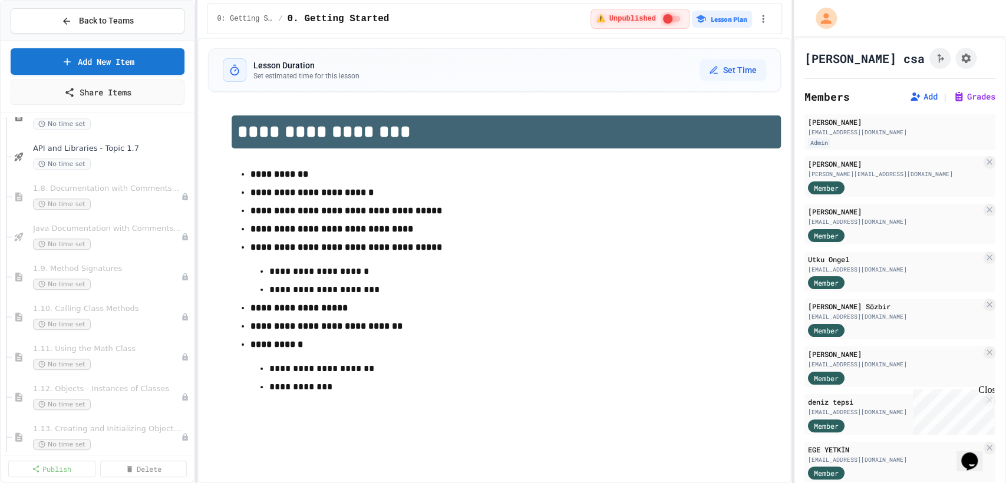
scroll to position [508, 0]
click at [137, 202] on div "No time set" at bounding box center [101, 204] width 136 height 11
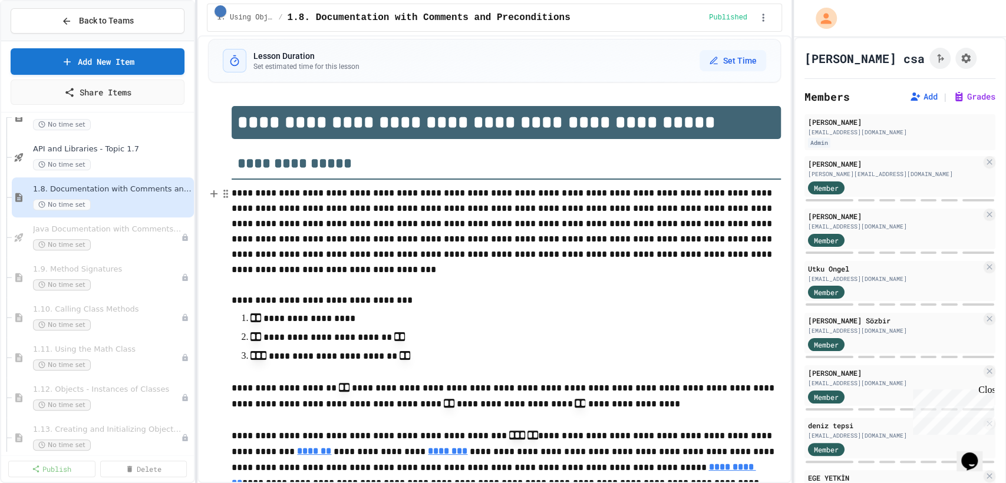
scroll to position [4, 0]
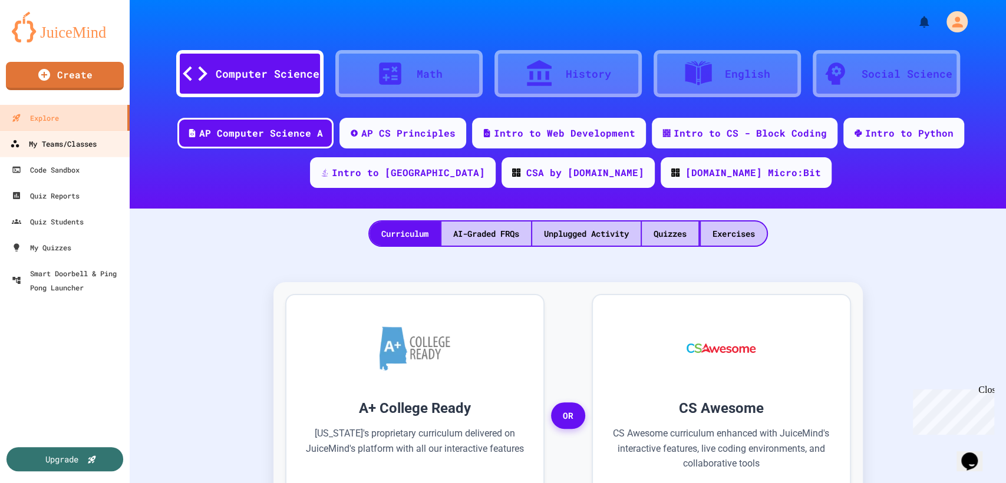
click at [48, 137] on div "My Teams/Classes" at bounding box center [53, 144] width 87 height 15
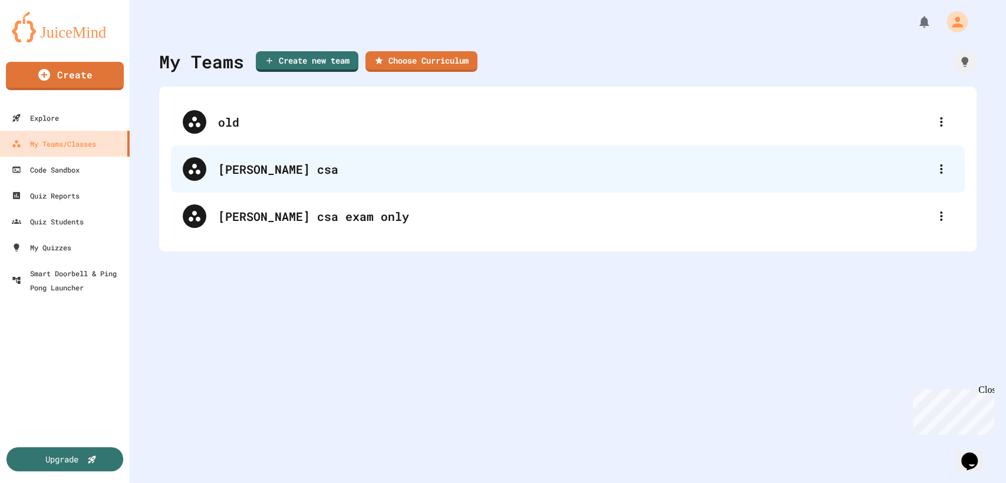
click at [302, 157] on div "[PERSON_NAME] csa" at bounding box center [568, 169] width 794 height 47
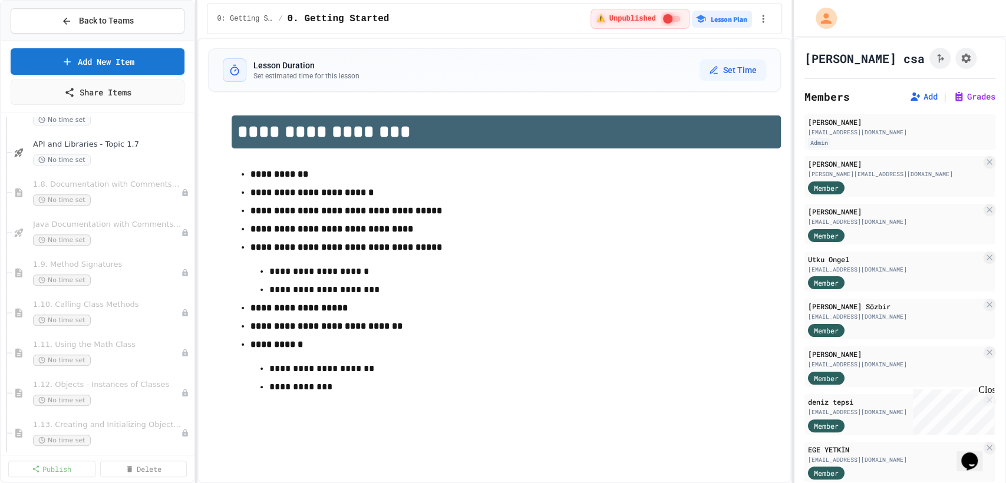
scroll to position [512, 0]
click at [131, 147] on span "API and Libraries - Topic 1.7" at bounding box center [106, 145] width 147 height 10
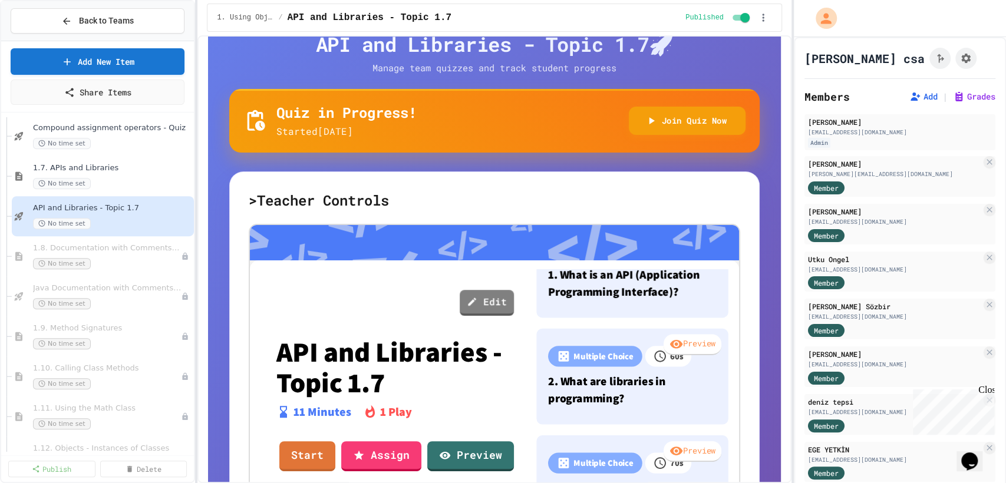
scroll to position [6, 0]
click at [131, 254] on div "1.8. Documentation with Comments and Preconditions No time set" at bounding box center [101, 257] width 136 height 26
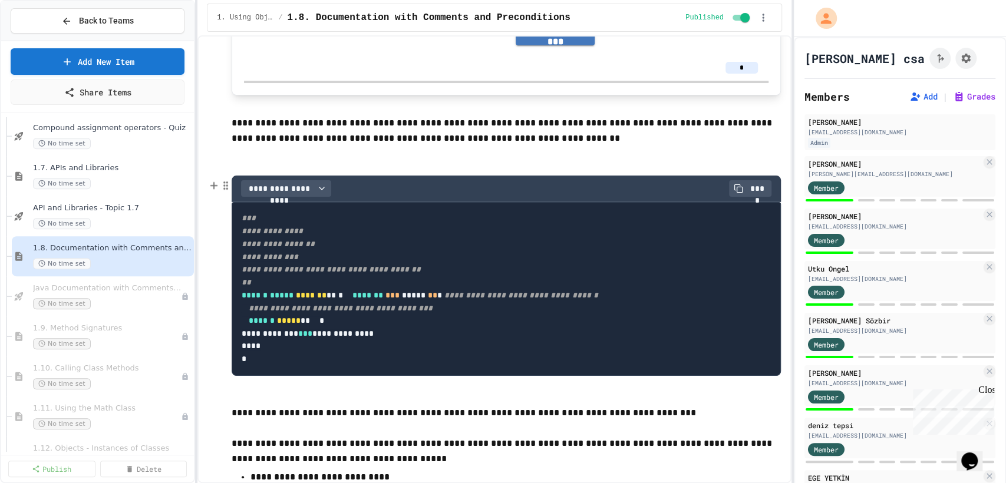
scroll to position [948, 0]
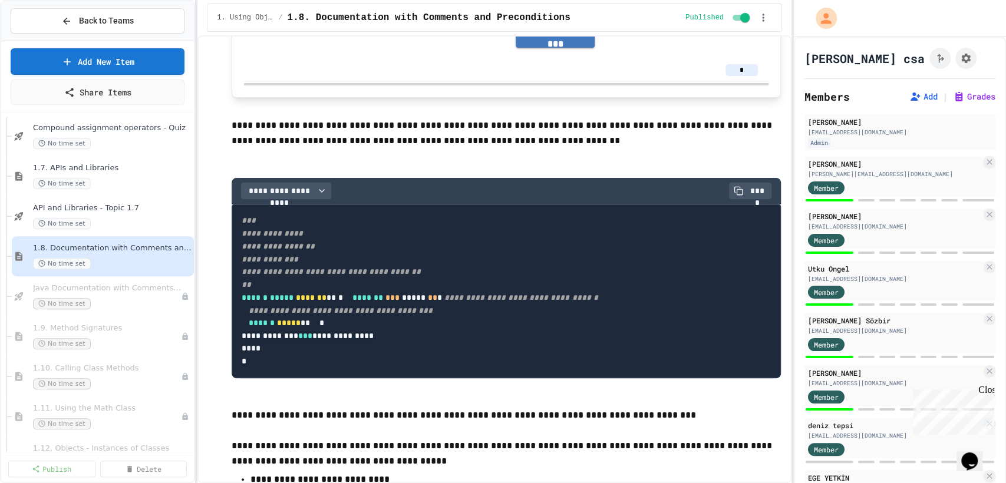
click at [281, 237] on span "**********" at bounding box center [331, 252] width 179 height 73
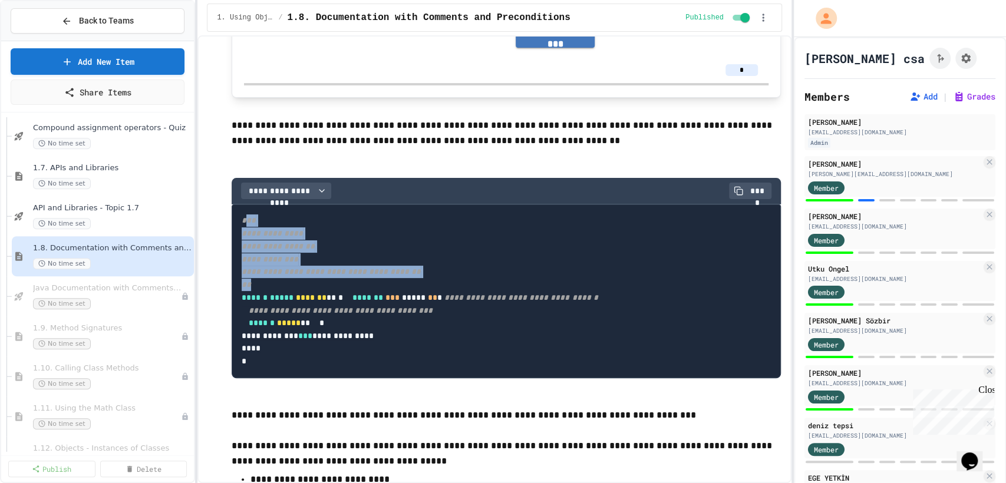
drag, startPoint x: 246, startPoint y: 222, endPoint x: 276, endPoint y: 287, distance: 71.2
click at [276, 287] on pre "**********" at bounding box center [507, 292] width 550 height 174
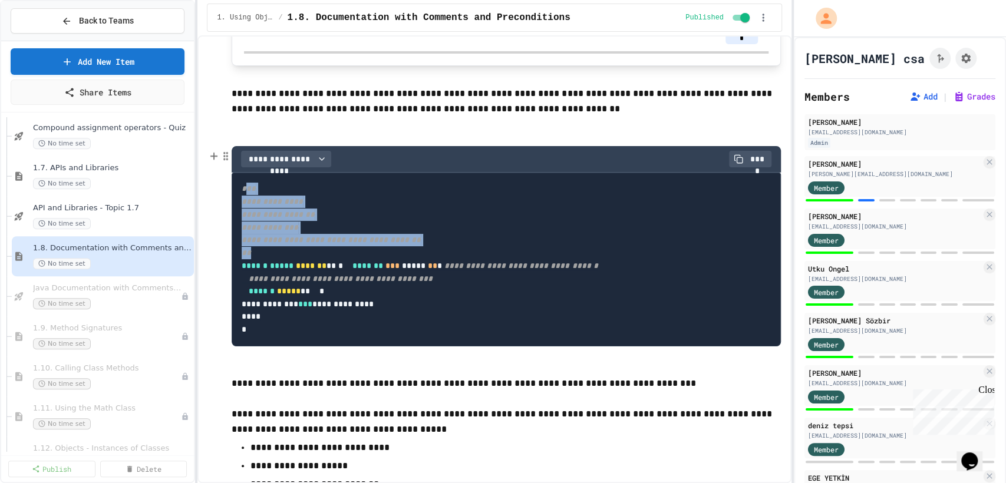
scroll to position [979, 0]
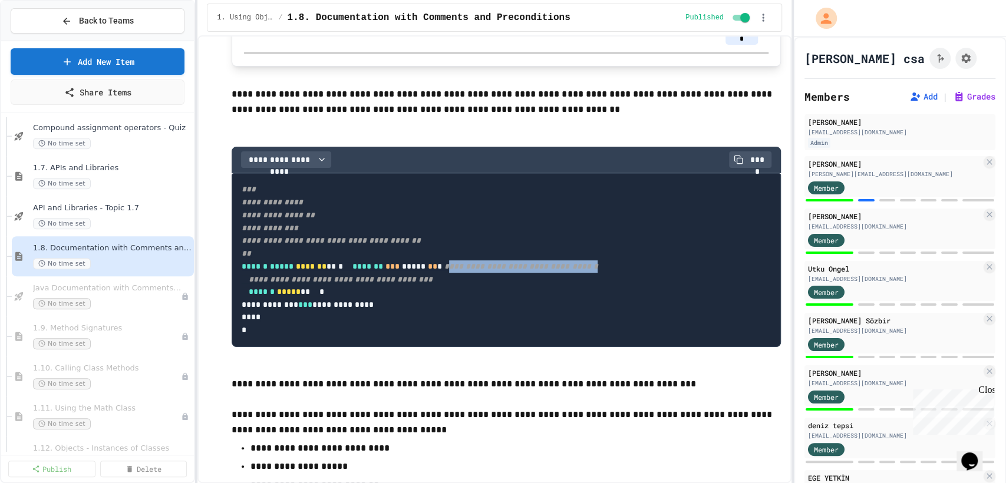
drag, startPoint x: 358, startPoint y: 294, endPoint x: 535, endPoint y: 296, distance: 176.3
click at [535, 296] on pre "**********" at bounding box center [507, 260] width 550 height 174
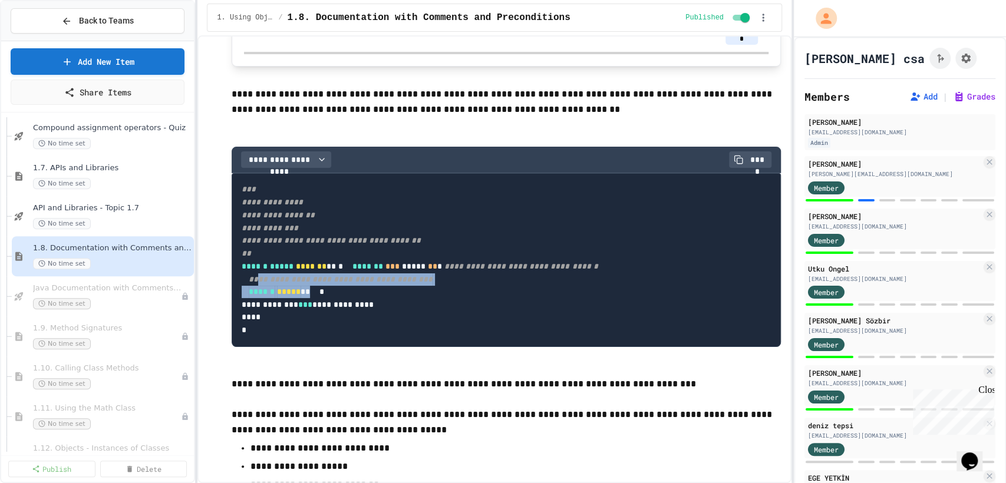
drag, startPoint x: 262, startPoint y: 305, endPoint x: 464, endPoint y: 313, distance: 201.8
click at [464, 313] on pre "**********" at bounding box center [507, 260] width 550 height 174
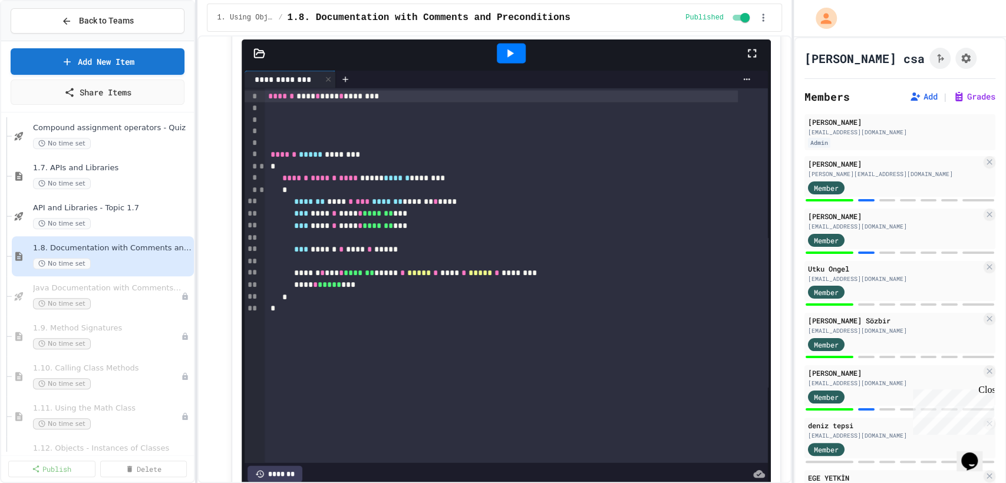
scroll to position [1626, 0]
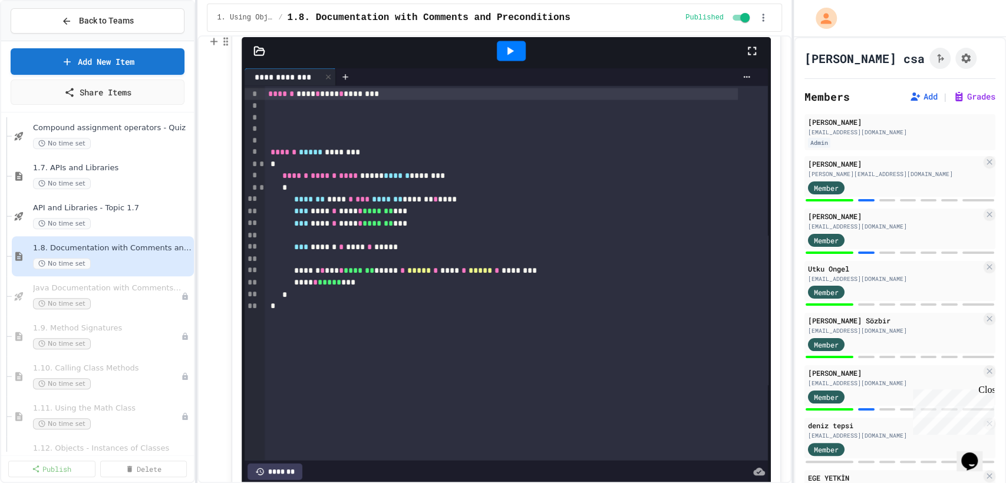
click at [365, 28] on button "********" at bounding box center [350, 16] width 74 height 24
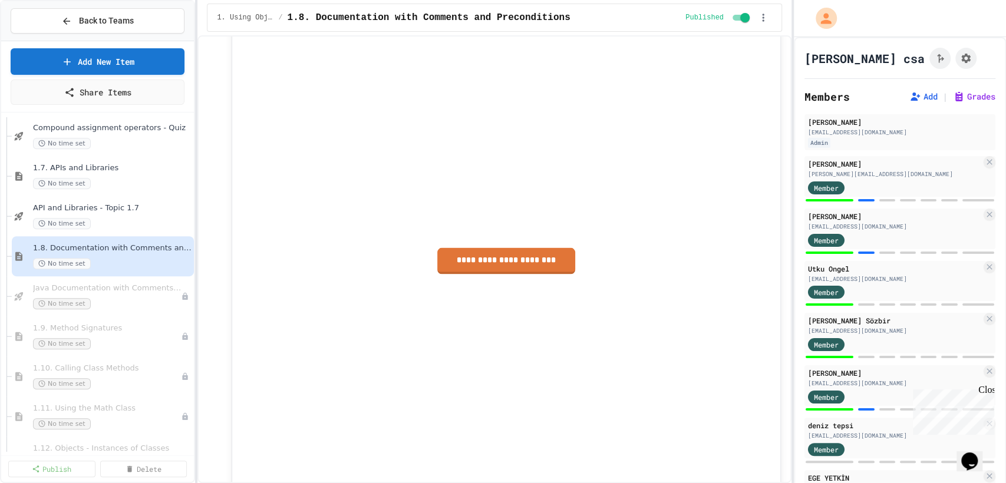
click at [287, 28] on button "********" at bounding box center [274, 16] width 57 height 24
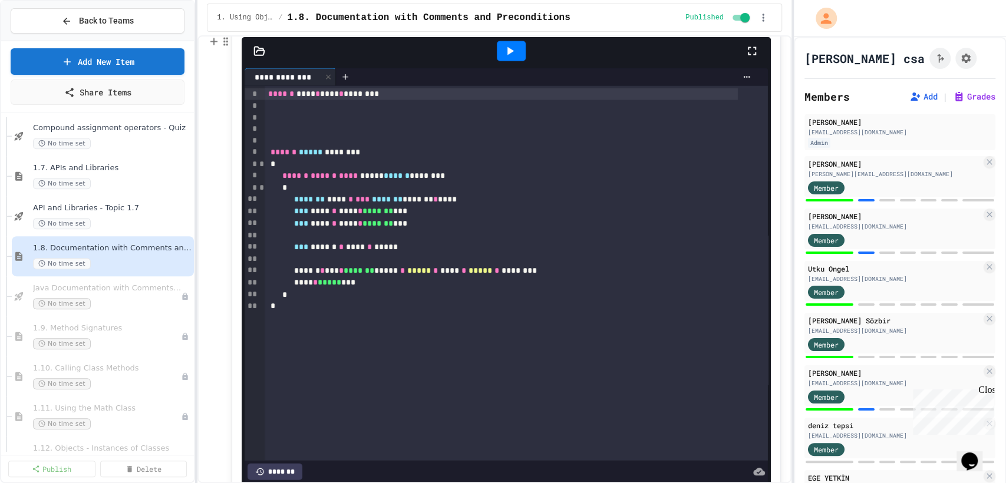
click at [486, 194] on div "*" at bounding box center [502, 188] width 474 height 12
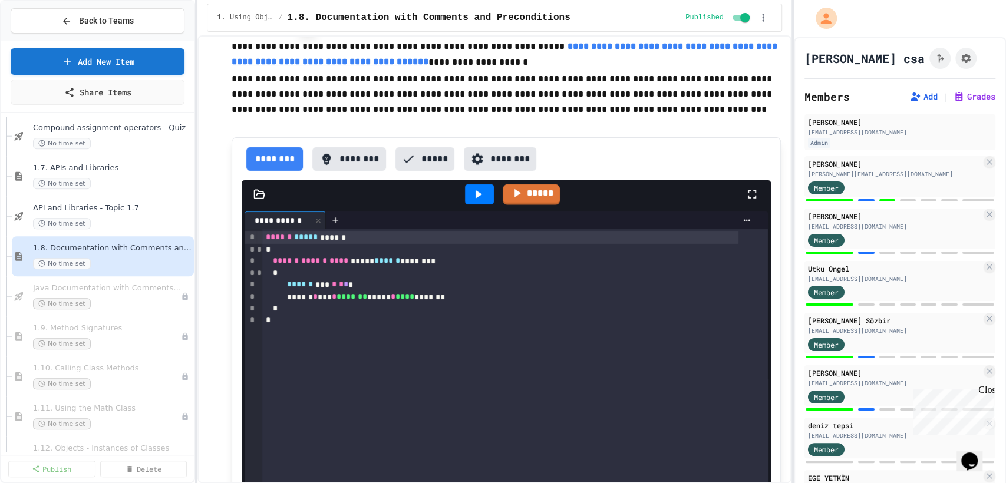
scroll to position [2398, 0]
